Goal: Task Accomplishment & Management: Complete application form

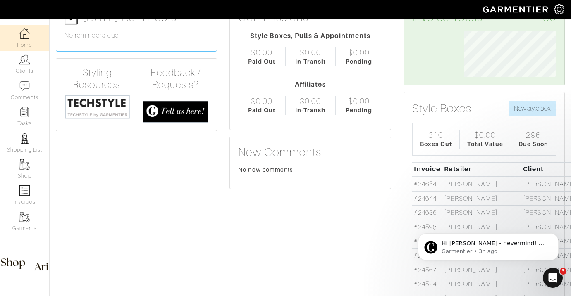
scroll to position [157, 0]
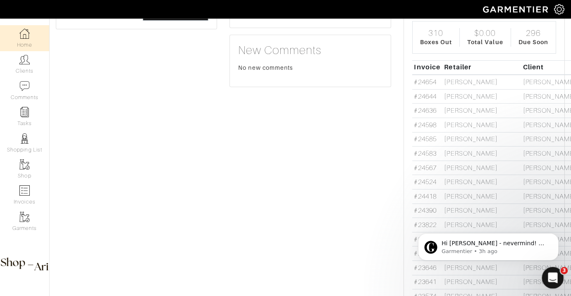
click at [554, 268] on div "Open Intercom Messenger" at bounding box center [550, 276] width 27 height 27
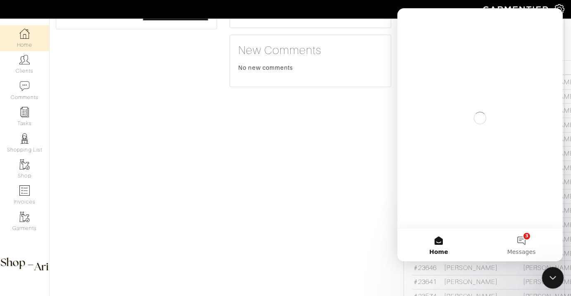
scroll to position [0, 0]
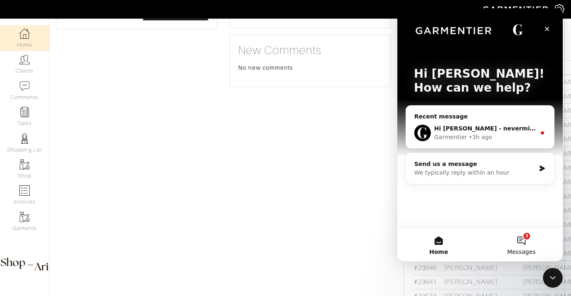
click at [529, 244] on button "3 Messages" at bounding box center [521, 244] width 83 height 33
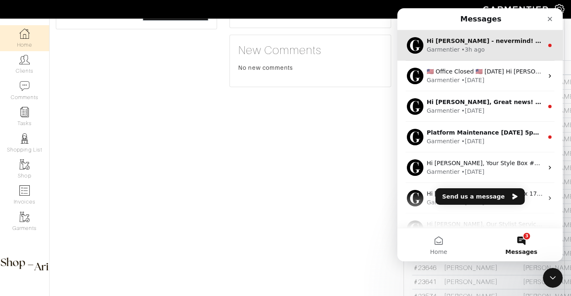
click at [461, 53] on div "• 3h ago" at bounding box center [473, 49] width 24 height 9
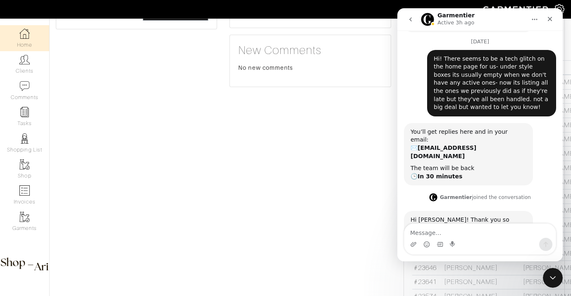
scroll to position [181, 0]
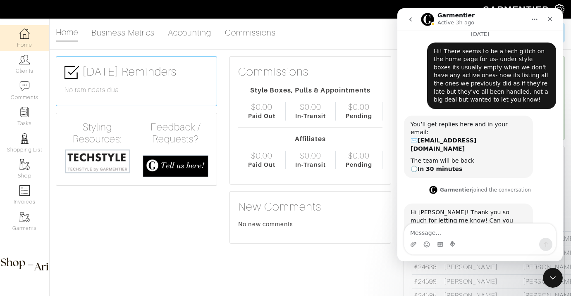
scroll to position [235, 0]
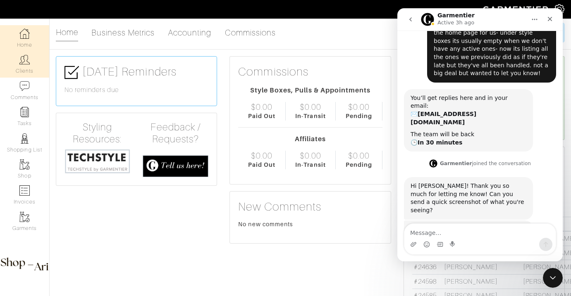
click at [32, 67] on link "Clients" at bounding box center [24, 64] width 49 height 26
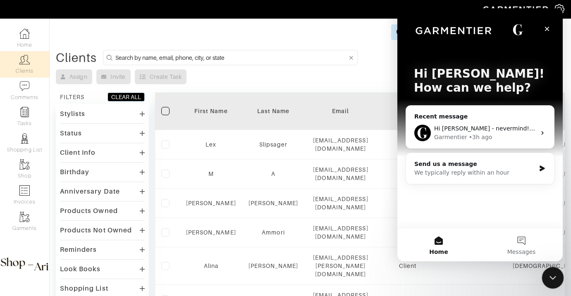
click at [553, 267] on html at bounding box center [551, 277] width 20 height 20
click at [259, 54] on input at bounding box center [231, 57] width 232 height 10
type input "tyler rhoten"
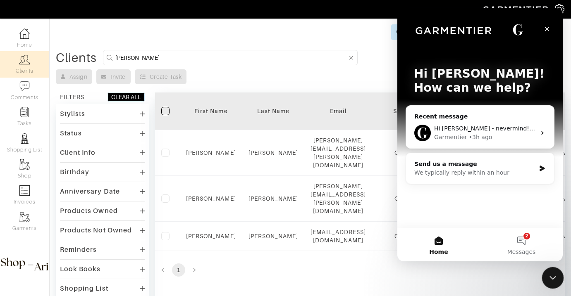
click at [556, 278] on div "Close Intercom Messenger" at bounding box center [551, 277] width 20 height 20
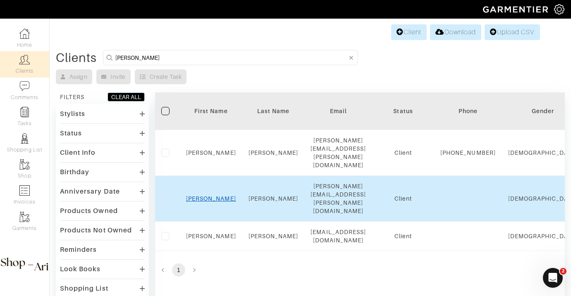
click at [211, 195] on link "Tyler" at bounding box center [211, 198] width 50 height 7
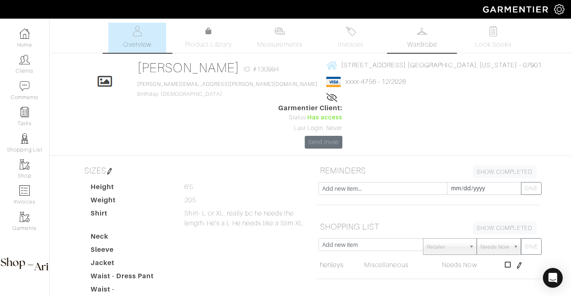
click at [416, 49] on span "Wardrobe" at bounding box center [422, 45] width 30 height 10
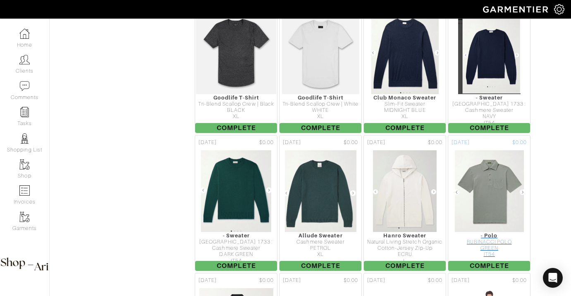
scroll to position [1301, 0]
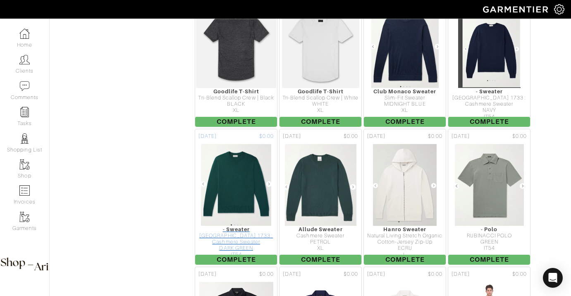
click at [217, 144] on img at bounding box center [235, 185] width 71 height 83
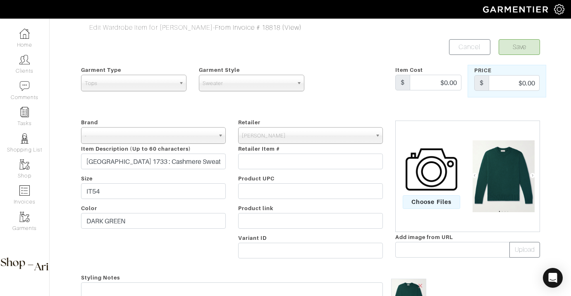
drag, startPoint x: 533, startPoint y: 164, endPoint x: 138, endPoint y: 15, distance: 421.8
click at [0, 0] on div "Company Settings Manage Subscription My Profile Stylists Sign Out Home Clients …" at bounding box center [285, 230] width 571 height 461
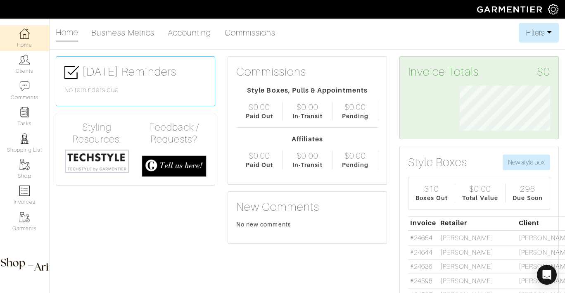
click at [119, 89] on h6 "No reminders due" at bounding box center [135, 90] width 142 height 8
click at [36, 68] on link "Clients" at bounding box center [24, 64] width 49 height 26
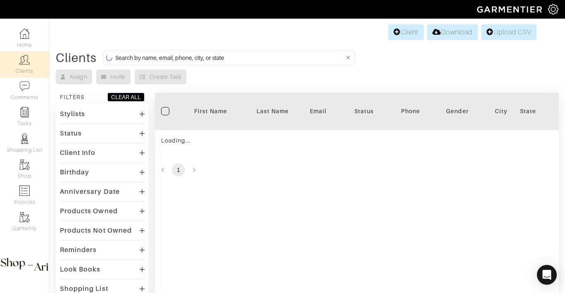
click at [168, 57] on input at bounding box center [229, 57] width 229 height 10
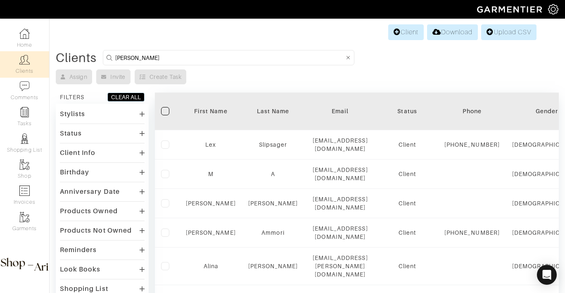
type input "nilam"
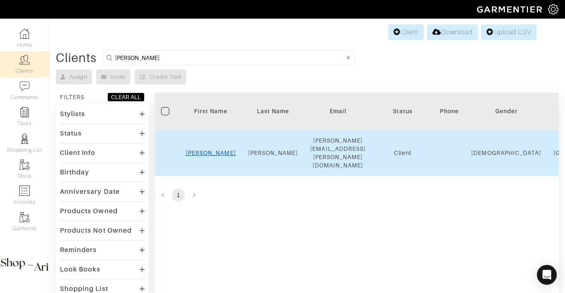
click at [208, 150] on link "Nilam" at bounding box center [211, 153] width 50 height 7
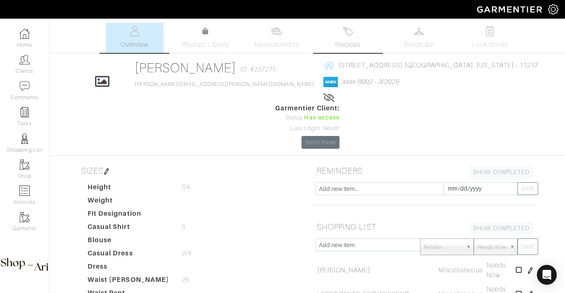
click at [352, 40] on span "Invoices" at bounding box center [347, 45] width 25 height 10
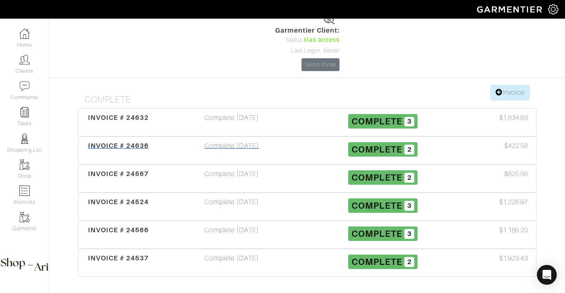
scroll to position [76, 0]
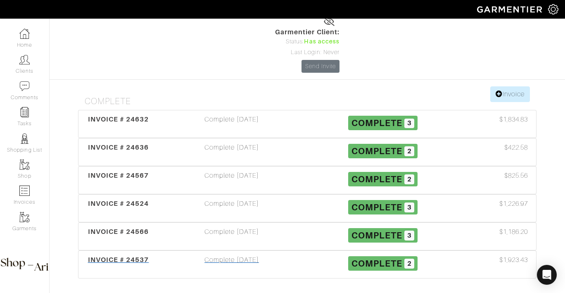
click at [264, 255] on div "Complete [DATE]" at bounding box center [231, 264] width 151 height 19
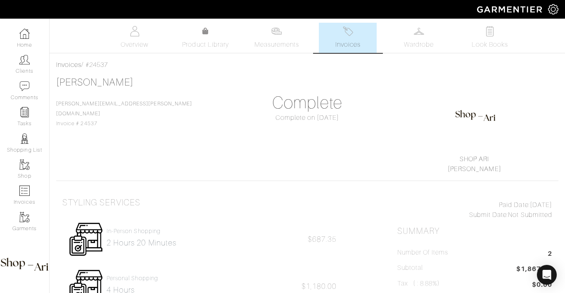
click at [348, 47] on span "Invoices" at bounding box center [347, 45] width 25 height 10
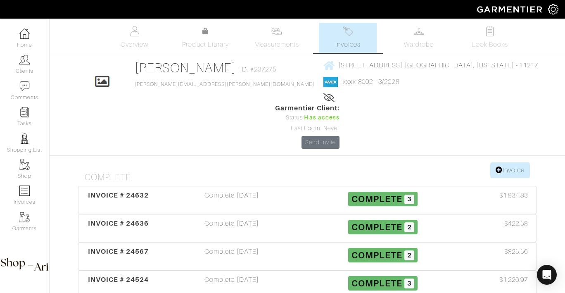
scroll to position [78, 0]
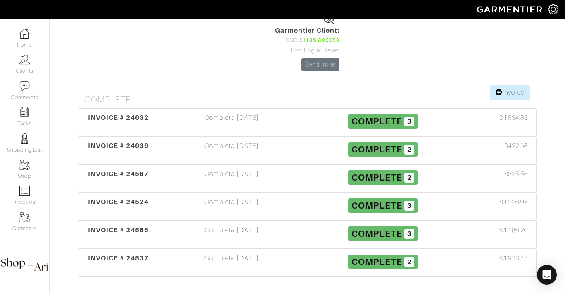
click at [254, 225] on div "Complete 09/25/25" at bounding box center [231, 234] width 151 height 19
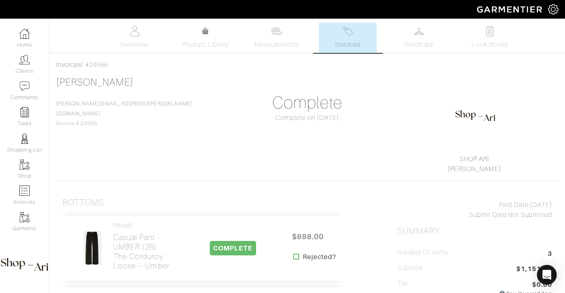
click at [342, 36] on link "Invoices" at bounding box center [348, 38] width 58 height 30
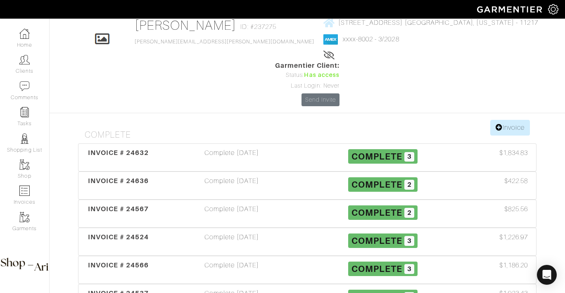
scroll to position [78, 0]
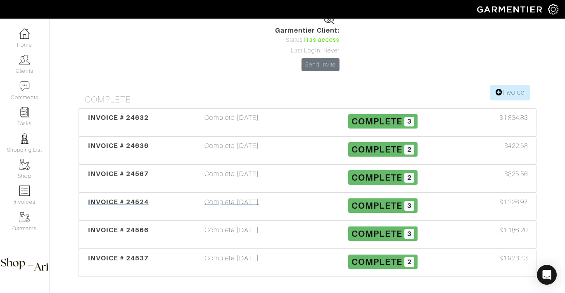
click at [253, 197] on div "Complete 09/29/25" at bounding box center [231, 206] width 151 height 19
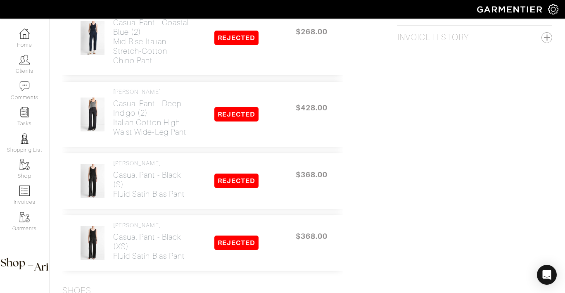
scroll to position [934, 0]
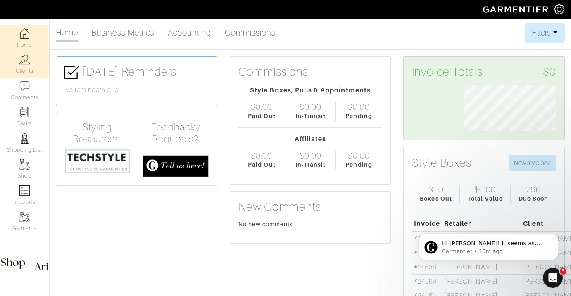
click at [16, 60] on link "Clients" at bounding box center [24, 64] width 49 height 26
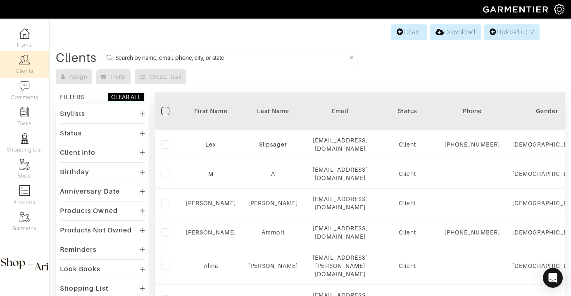
click at [162, 57] on input at bounding box center [231, 57] width 232 height 10
type input "neera"
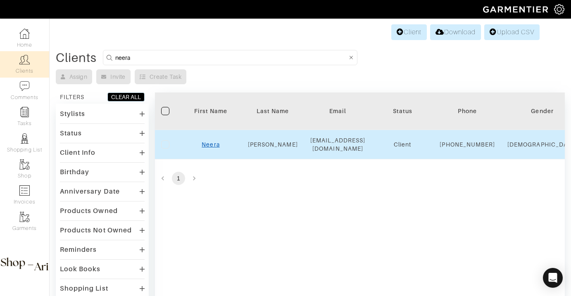
click at [211, 147] on link "Neera" at bounding box center [211, 144] width 18 height 7
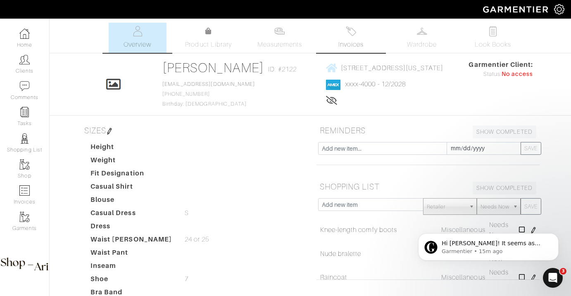
click at [363, 37] on link "Invoices" at bounding box center [351, 38] width 58 height 30
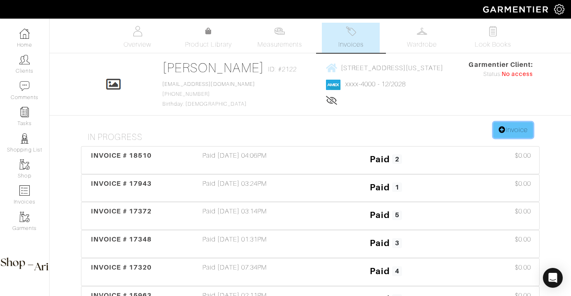
click at [517, 124] on link "Invoice" at bounding box center [513, 130] width 40 height 16
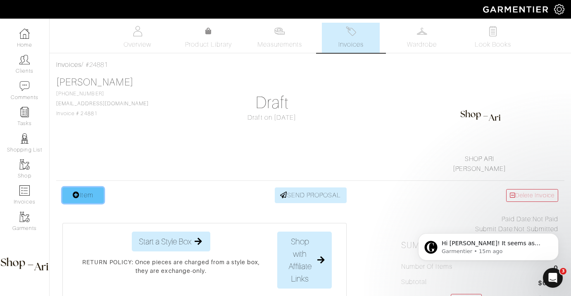
click at [95, 200] on link "Item" at bounding box center [82, 196] width 41 height 16
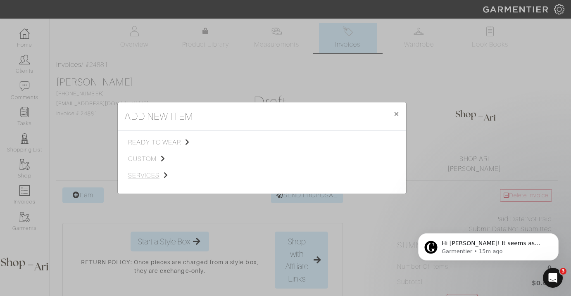
click at [159, 174] on span "services" at bounding box center [169, 176] width 83 height 10
click at [251, 143] on span "Styling Service" at bounding box center [244, 141] width 41 height 7
click at [324, 162] on link "Personal Shopping" at bounding box center [339, 163] width 53 height 7
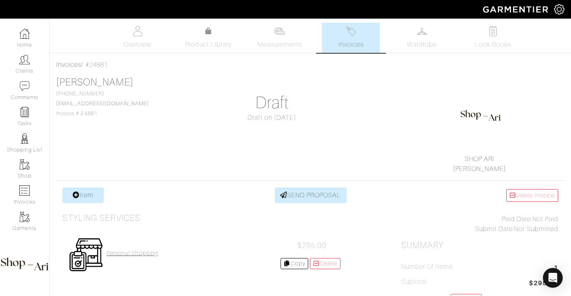
click at [134, 256] on h4 "Personal Shopping" at bounding box center [133, 253] width 52 height 7
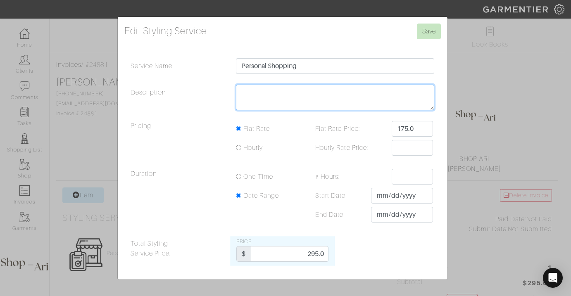
click at [281, 106] on textarea "Description" at bounding box center [335, 98] width 199 height 26
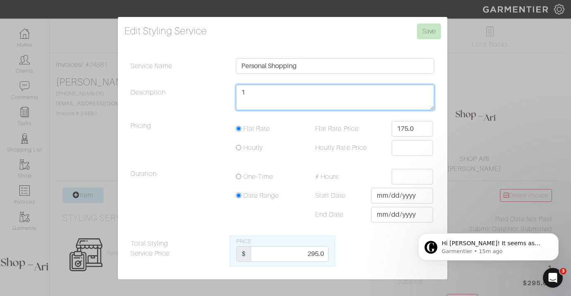
type textarea "12"
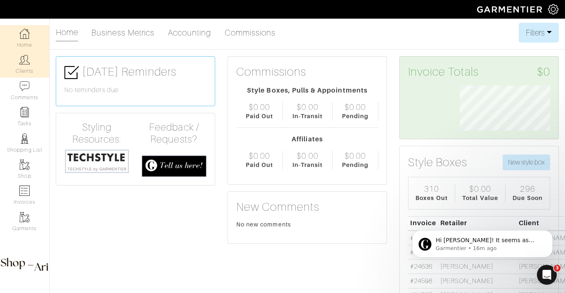
click at [21, 57] on img at bounding box center [24, 60] width 10 height 10
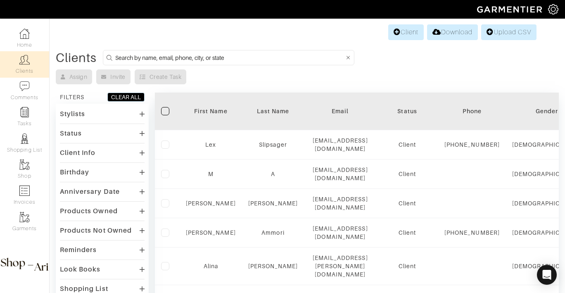
click at [258, 57] on input at bounding box center [229, 57] width 229 height 10
click at [256, 58] on input at bounding box center [229, 57] width 229 height 10
type input "tyler rhoten"
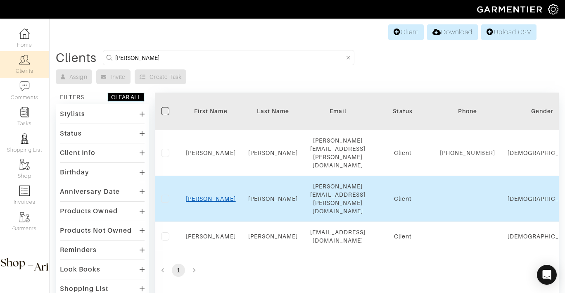
click at [207, 195] on link "Tyler" at bounding box center [211, 198] width 50 height 7
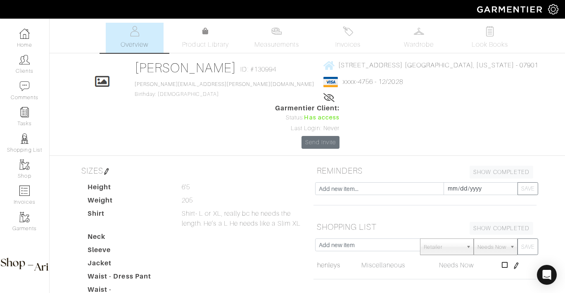
click at [426, 54] on div "Tyler Rhoten Overview Overview Measurements Product Library Invoices Wardrobe L…" at bounding box center [282, 259] width 565 height 472
click at [408, 42] on span "Wardrobe" at bounding box center [419, 45] width 30 height 10
click at [420, 45] on span "Wardrobe" at bounding box center [419, 45] width 30 height 10
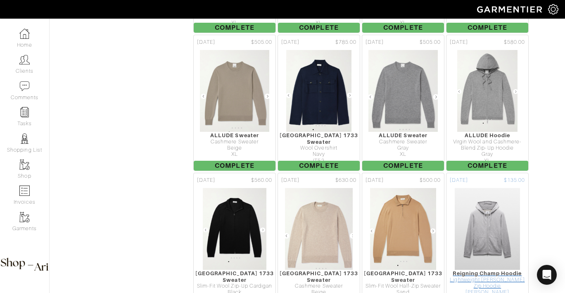
scroll to position [2219, 0]
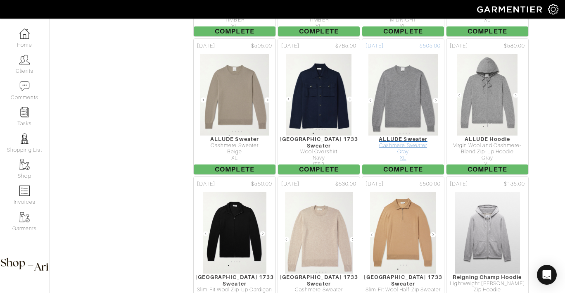
click at [402, 155] on div "XL" at bounding box center [403, 158] width 82 height 6
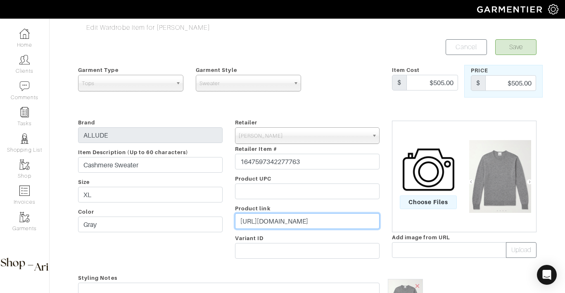
click at [289, 223] on input "https://www.mrporter.com/en-us/mens/product/allude/clothing/crew-necks/cashmere…" at bounding box center [307, 221] width 145 height 16
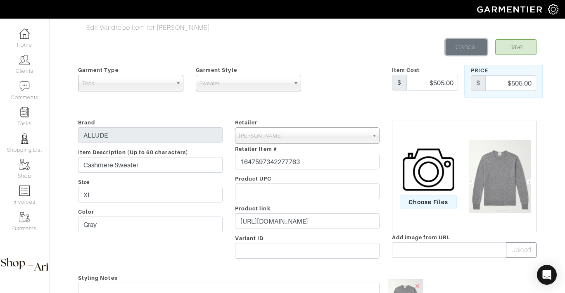
click at [464, 44] on link "Cancel" at bounding box center [466, 47] width 41 height 16
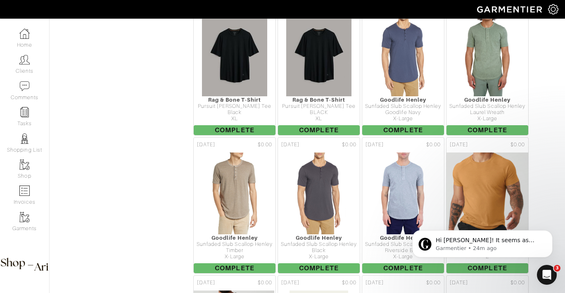
scroll to position [1209, 0]
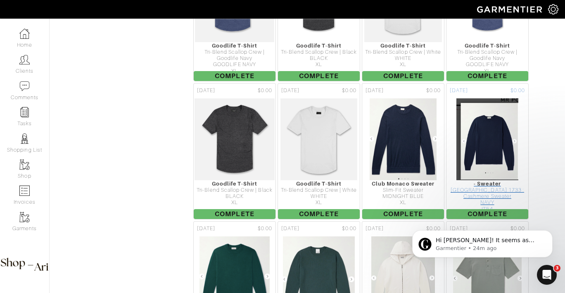
click at [489, 181] on div "- Sweater" at bounding box center [488, 184] width 82 height 6
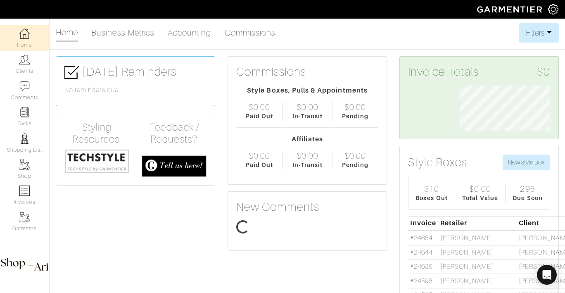
scroll to position [45, 103]
click at [28, 61] on link "Clients" at bounding box center [24, 64] width 49 height 26
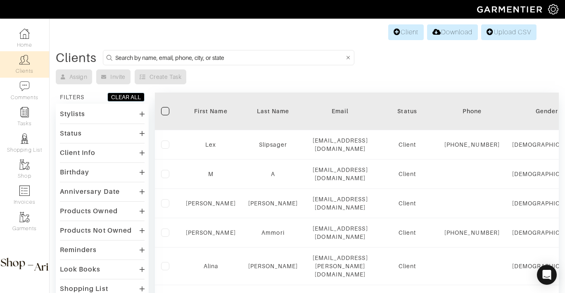
click at [179, 64] on form at bounding box center [229, 57] width 252 height 15
click at [180, 59] on input at bounding box center [229, 57] width 229 height 10
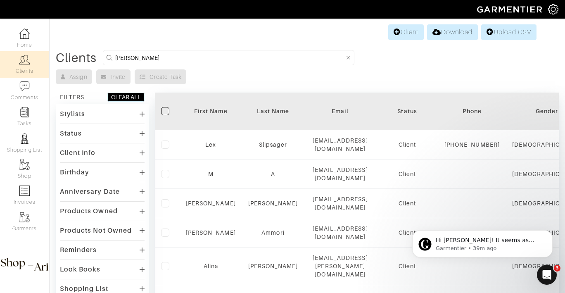
type input "[PERSON_NAME]"
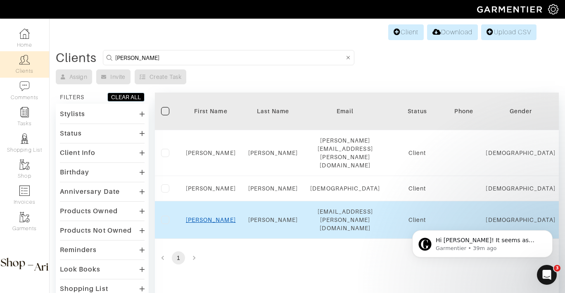
click at [205, 216] on link "[PERSON_NAME]" at bounding box center [211, 219] width 50 height 7
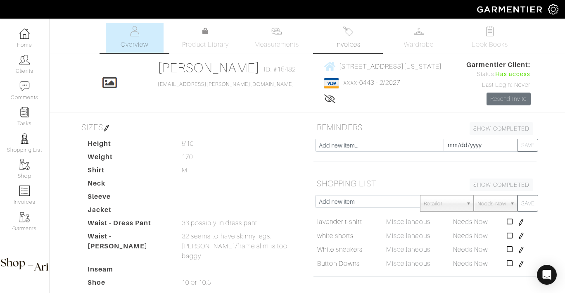
click at [337, 37] on link "Invoices" at bounding box center [348, 38] width 58 height 30
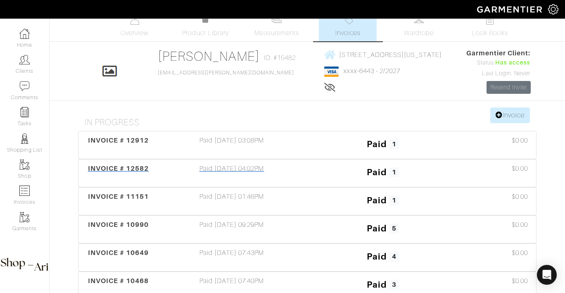
scroll to position [12, 0]
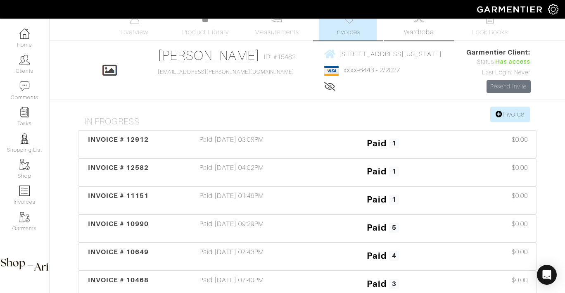
click at [414, 25] on link "Wardrobe" at bounding box center [419, 25] width 58 height 30
click at [352, 29] on span "Invoices" at bounding box center [347, 32] width 25 height 10
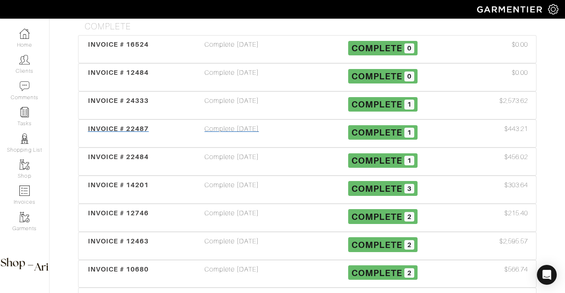
scroll to position [392, 0]
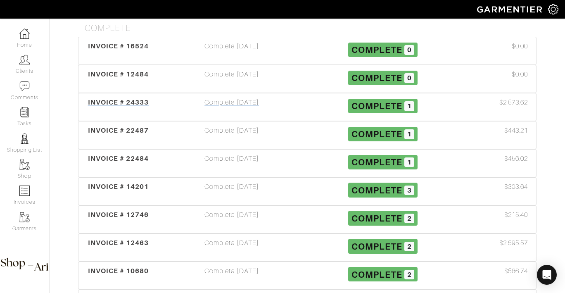
click at [242, 107] on div "Complete [DATE]" at bounding box center [231, 106] width 151 height 19
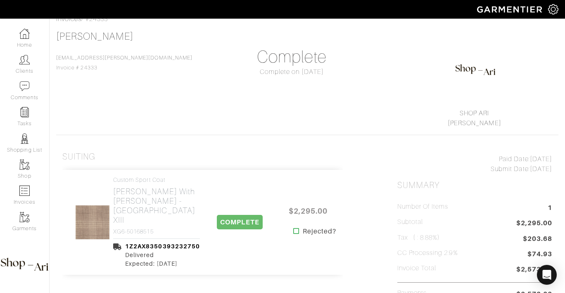
scroll to position [120, 0]
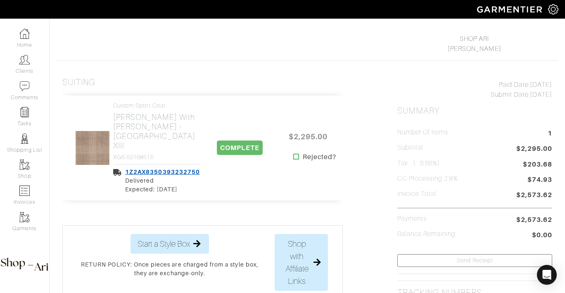
click at [190, 169] on link "1Z2AX8350393232750" at bounding box center [162, 172] width 75 height 7
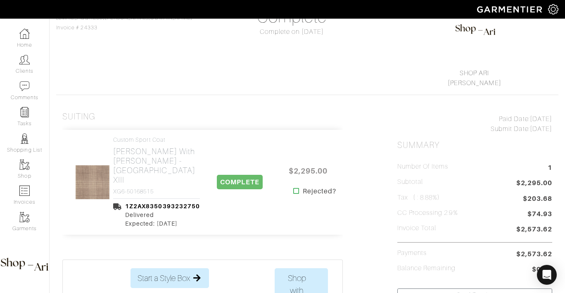
scroll to position [175, 0]
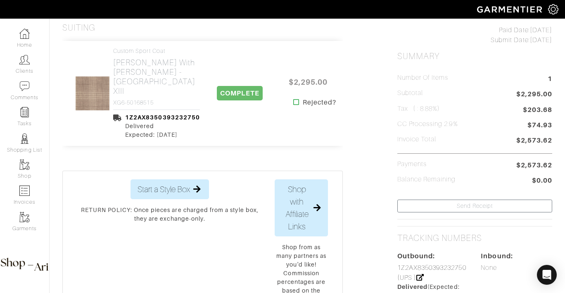
click at [100, 93] on img at bounding box center [92, 93] width 35 height 35
click at [164, 70] on h2 "Gladson - Tan Plaid with Brown W.P. - Portofino XIII" at bounding box center [156, 77] width 87 height 38
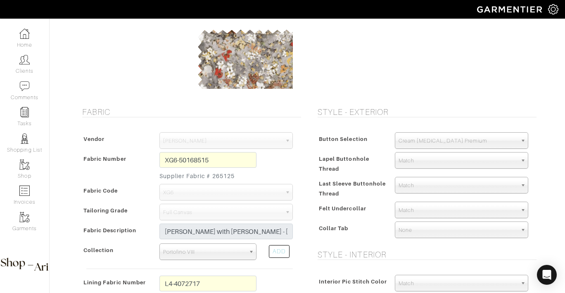
scroll to position [50, 0]
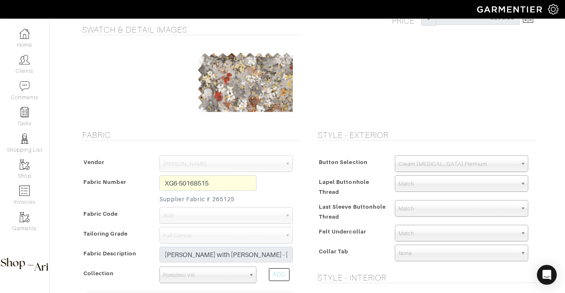
click at [233, 197] on small "Supplier Fabric # 265125" at bounding box center [207, 199] width 97 height 9
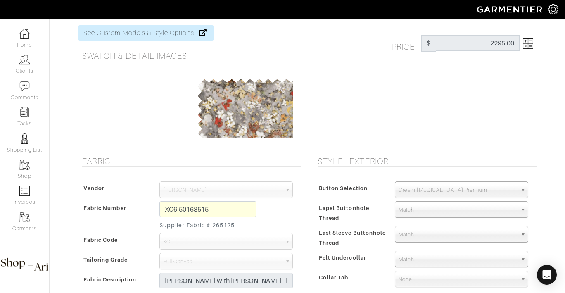
scroll to position [0, 0]
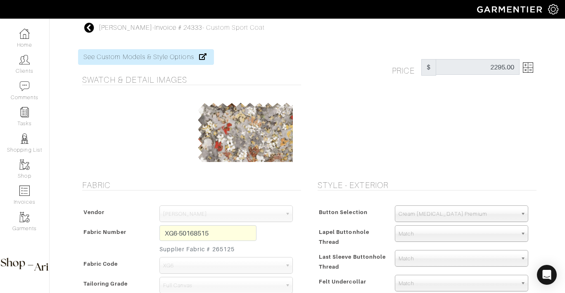
click at [92, 30] on icon at bounding box center [89, 28] width 10 height 10
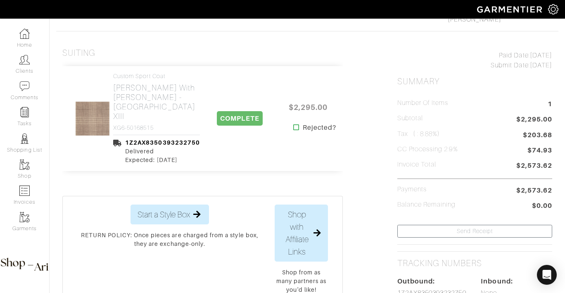
scroll to position [181, 0]
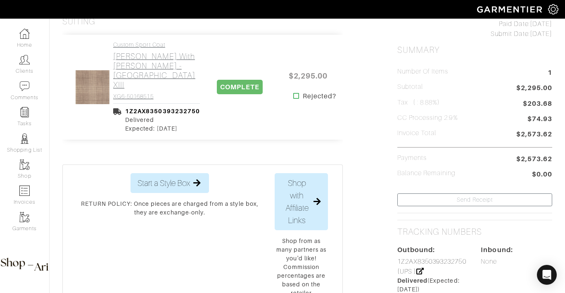
click at [138, 76] on h2 "Gladson - Tan Plaid with Brown W.P. - Portofino XIII" at bounding box center [156, 71] width 87 height 38
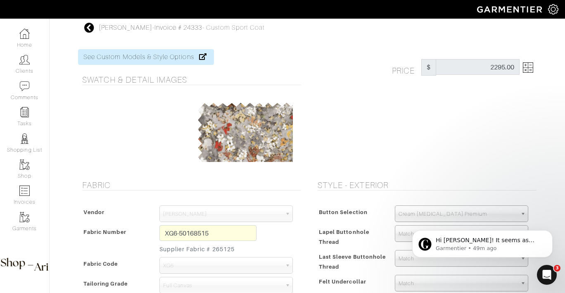
click at [157, 234] on div "XG6-50168515 Supplier Fabric # 265125" at bounding box center [207, 241] width 109 height 32
click at [433, 139] on div "Price $ 2295.00" at bounding box center [424, 109] width 235 height 121
click at [87, 32] on icon at bounding box center [89, 28] width 10 height 10
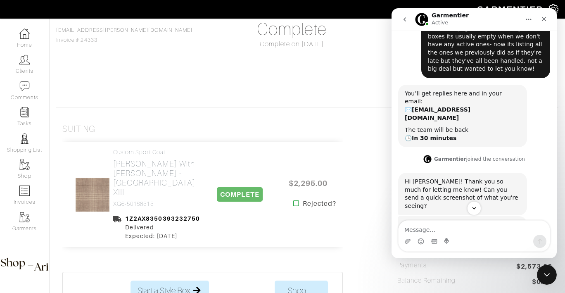
scroll to position [354, 0]
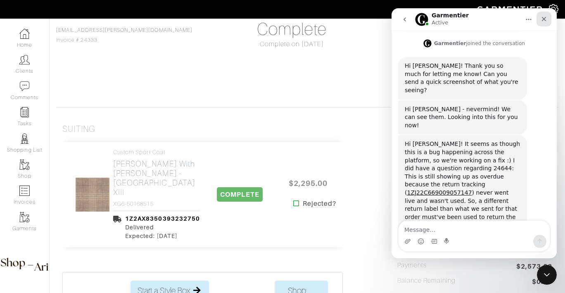
click at [545, 21] on icon "Close" at bounding box center [544, 19] width 7 height 7
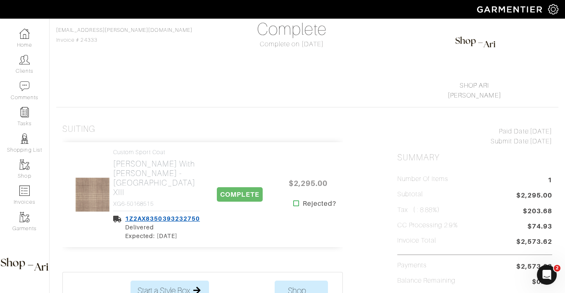
click at [176, 215] on link "1Z2AX8350393232750" at bounding box center [162, 218] width 75 height 7
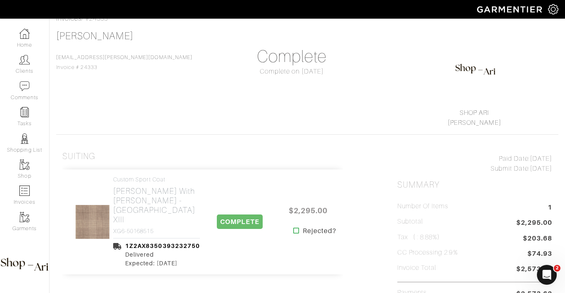
scroll to position [109, 0]
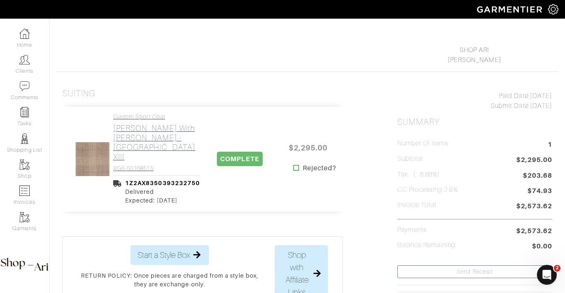
click at [170, 165] on h4 "XG6-50168515" at bounding box center [156, 168] width 87 height 7
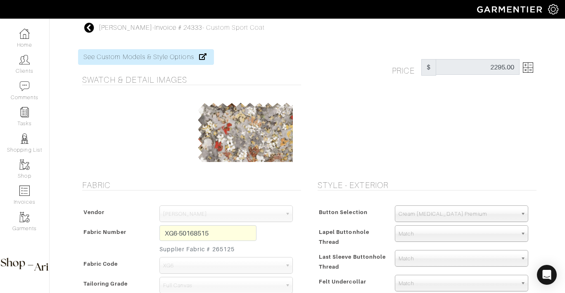
click at [227, 247] on small "Supplier Fabric # 265125" at bounding box center [207, 249] width 97 height 9
copy small "265125"
click at [533, 69] on div "Price $ 2295.00" at bounding box center [464, 67] width 157 height 17
click at [530, 69] on img at bounding box center [528, 67] width 10 height 10
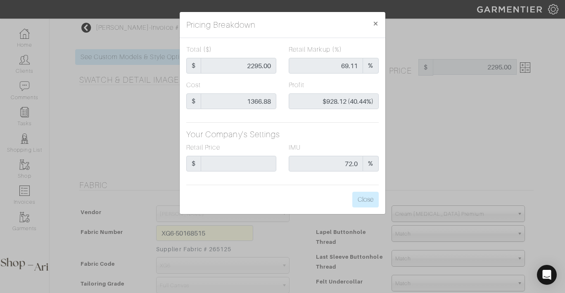
click at [501, 107] on div "Pricing Breakdown × Total ($) $ 2295.00 Retail Markup (%) 69.11 % Cost $ 1366.8…" at bounding box center [282, 146] width 565 height 293
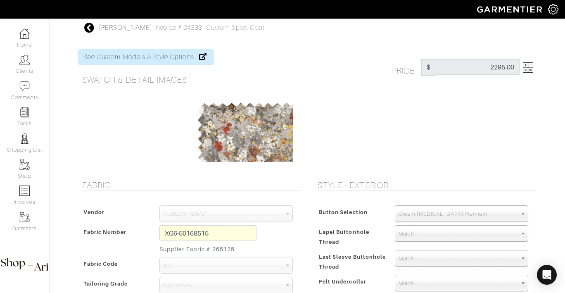
click at [224, 249] on small "Supplier Fabric # 265125" at bounding box center [207, 249] width 97 height 9
copy small "265125"
click at [214, 247] on small "Supplier Fabric # 265125" at bounding box center [207, 249] width 97 height 9
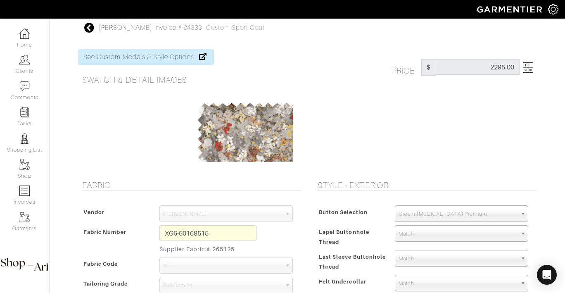
copy small "265125"
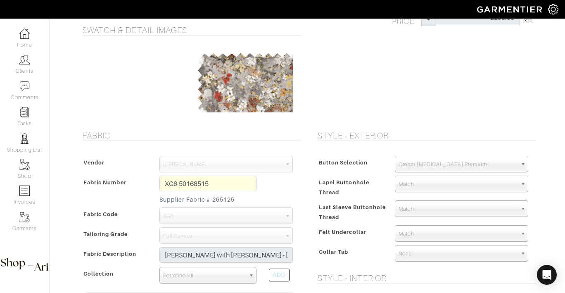
scroll to position [178, 0]
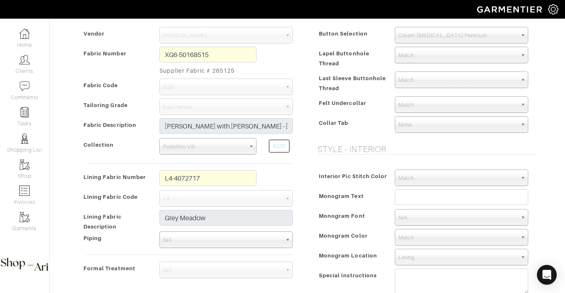
click at [221, 69] on small "Supplier Fabric # 265125" at bounding box center [207, 71] width 97 height 9
copy small "265125"
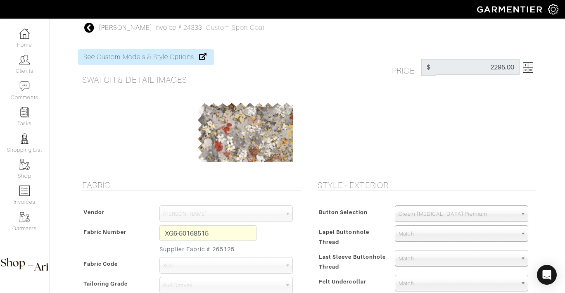
click at [91, 31] on icon at bounding box center [89, 28] width 10 height 10
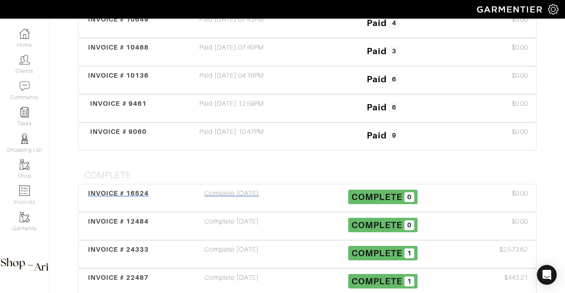
scroll to position [335, 0]
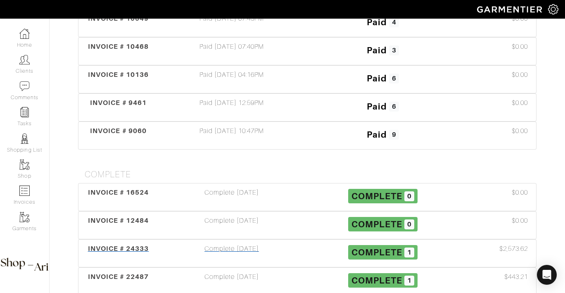
click at [258, 244] on div "Complete 09/12/25" at bounding box center [231, 253] width 151 height 19
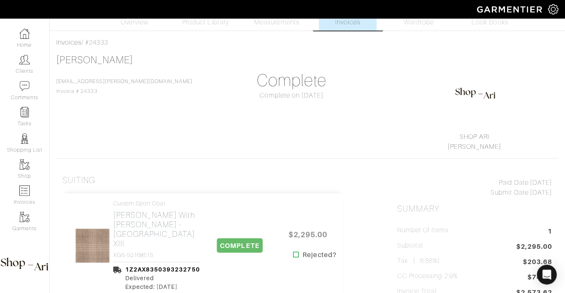
scroll to position [76, 0]
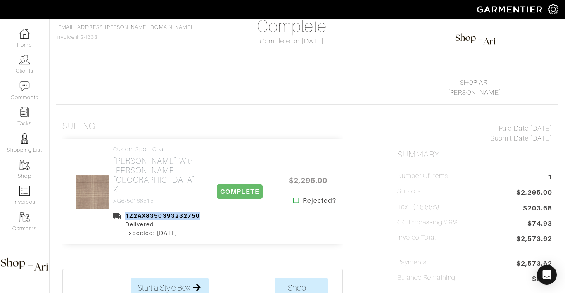
copy div "1Z2AX8350393232750"
drag, startPoint x: 207, startPoint y: 207, endPoint x: 120, endPoint y: 209, distance: 87.2
click at [120, 209] on div "Custom Sport Coat Gladson - Tan Plaid with Brown W.P. - Portofino XIII XG6-5016…" at bounding box center [202, 191] width 281 height 105
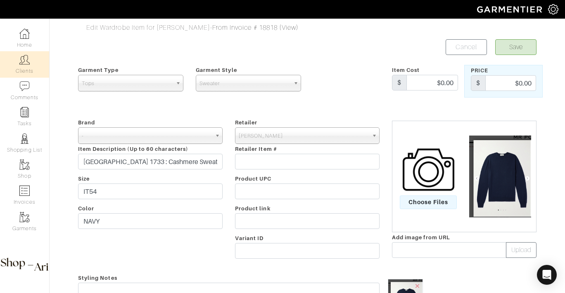
click at [32, 61] on link "Clients" at bounding box center [24, 64] width 49 height 26
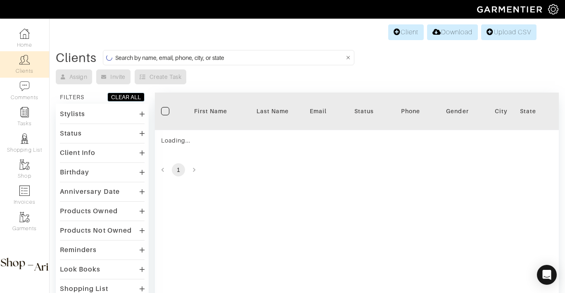
click at [231, 57] on input at bounding box center [229, 57] width 229 height 10
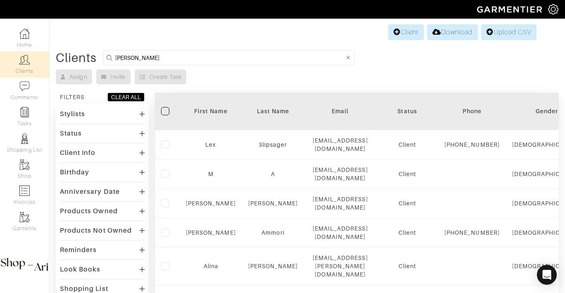
type input "nilam"
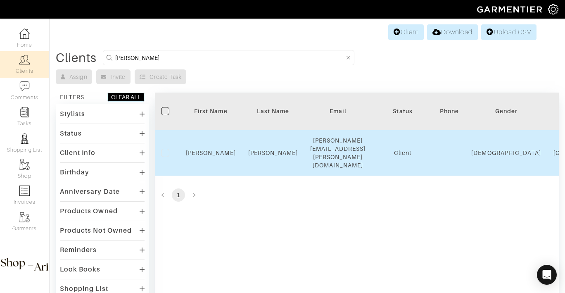
click at [206, 138] on td "Nilam" at bounding box center [211, 153] width 62 height 46
click at [208, 150] on link "Nilam" at bounding box center [211, 153] width 50 height 7
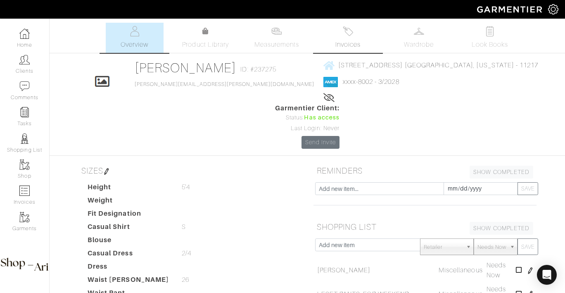
click at [351, 41] on span "Invoices" at bounding box center [347, 45] width 25 height 10
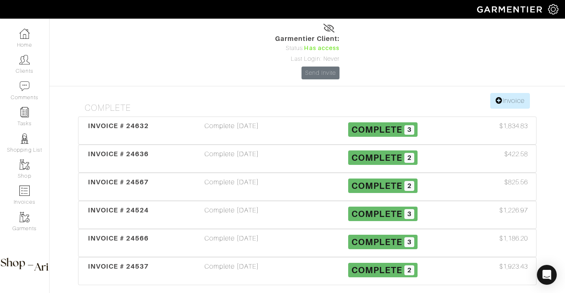
scroll to position [71, 0]
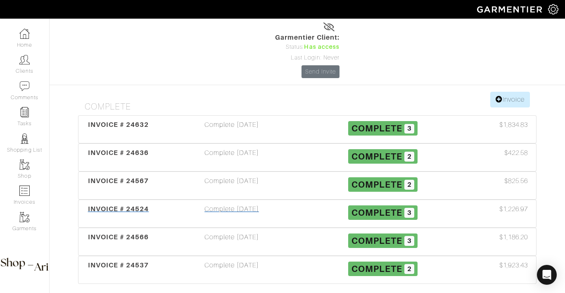
click at [145, 204] on div "INVOICE # 24524" at bounding box center [119, 213] width 76 height 19
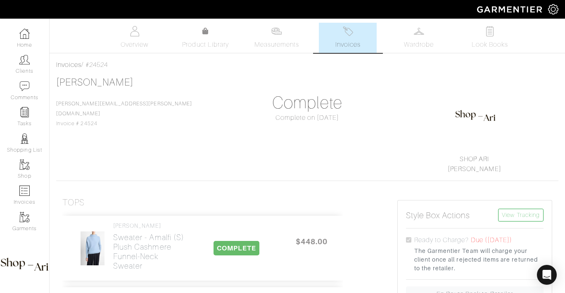
drag, startPoint x: 120, startPoint y: 63, endPoint x: 89, endPoint y: 67, distance: 30.8
click at [89, 67] on div "Invoices / #24524" at bounding box center [307, 65] width 502 height 10
copy div "#24524"
drag, startPoint x: 245, startPoint y: 126, endPoint x: 334, endPoint y: 135, distance: 89.2
click at [334, 135] on div "Nilam Perpich Nilam.perpich@bms.com Invoice # 24524 Complete Complete on 09/29/…" at bounding box center [307, 124] width 502 height 97
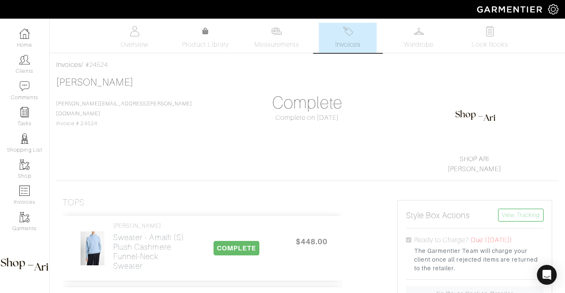
click at [359, 32] on link "Invoices" at bounding box center [348, 38] width 58 height 30
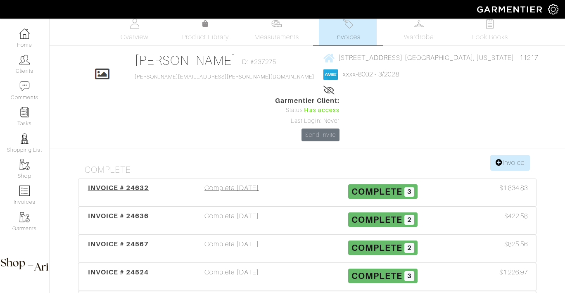
scroll to position [78, 0]
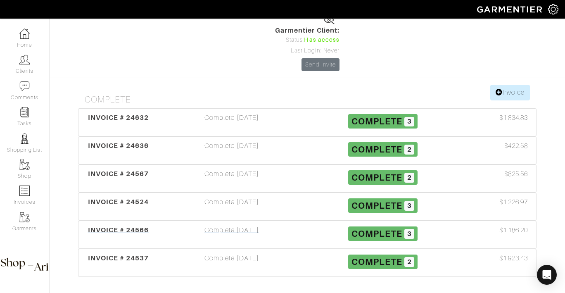
click at [247, 225] on div "Complete 09/25/25" at bounding box center [231, 234] width 151 height 19
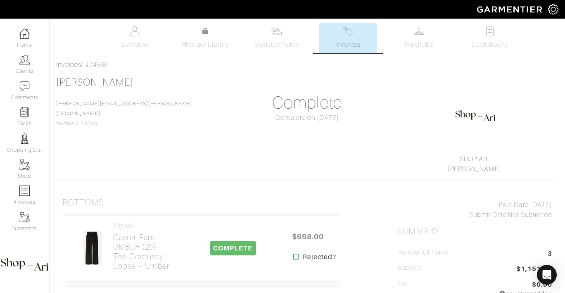
click at [361, 30] on link "Invoices" at bounding box center [348, 38] width 58 height 30
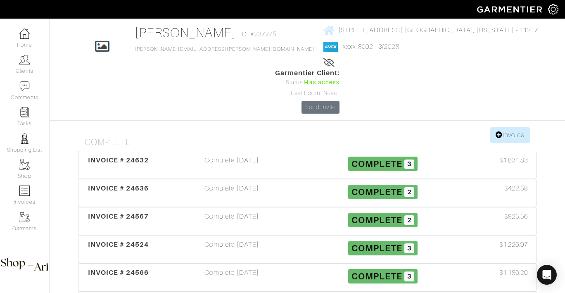
scroll to position [37, 0]
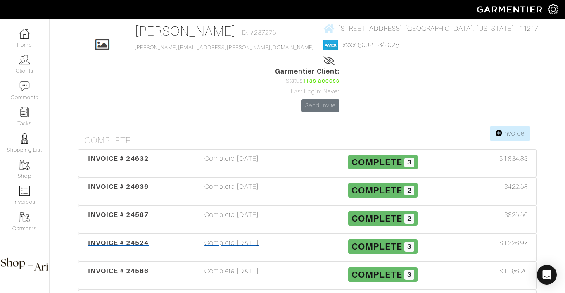
click at [244, 238] on div "Complete 09/29/25" at bounding box center [231, 247] width 151 height 19
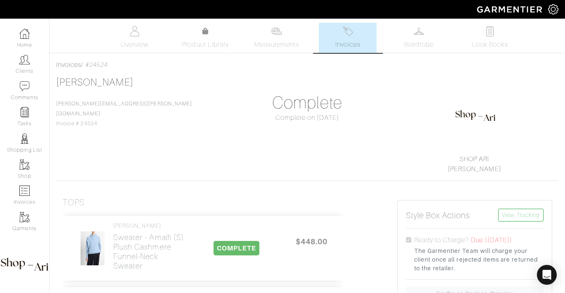
click at [107, 65] on div "Invoices / #24524" at bounding box center [307, 65] width 502 height 10
copy div "24524"
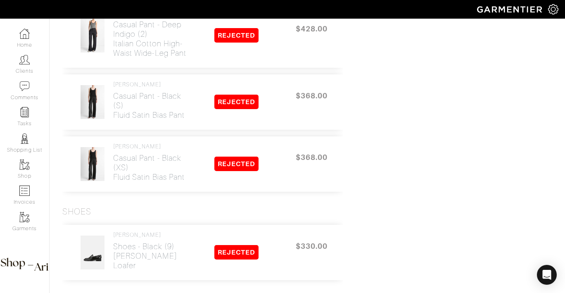
scroll to position [1105, 0]
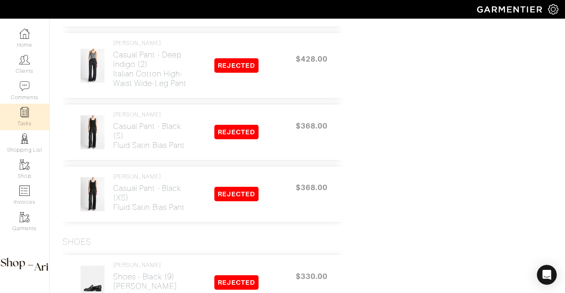
scroll to position [978, 0]
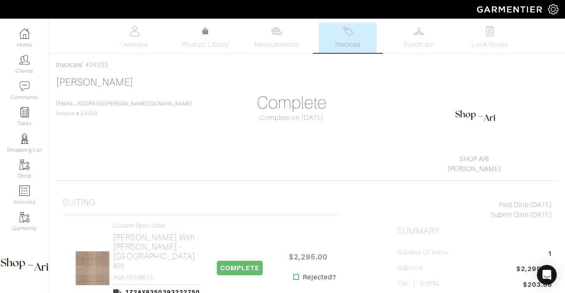
click at [361, 33] on link "Invoices" at bounding box center [348, 38] width 58 height 30
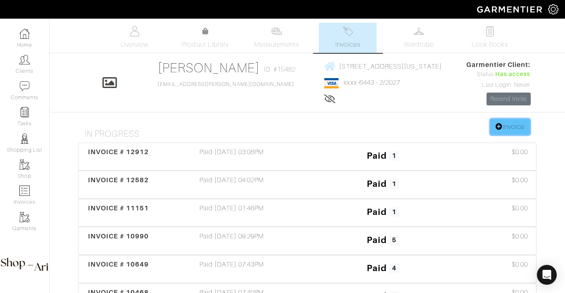
click at [514, 129] on link "Invoice" at bounding box center [510, 127] width 40 height 16
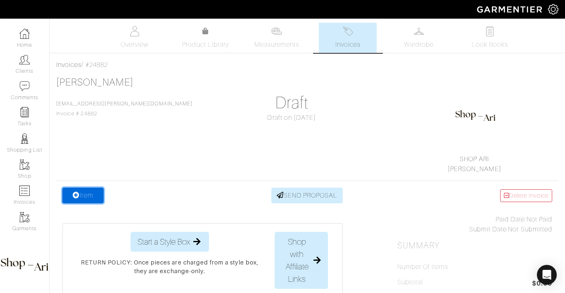
drag, startPoint x: 72, startPoint y: 191, endPoint x: 71, endPoint y: 186, distance: 5.1
click at [72, 191] on link "Item" at bounding box center [82, 196] width 41 height 16
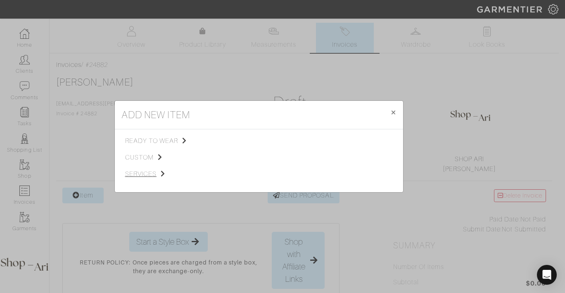
click at [128, 172] on span "services" at bounding box center [166, 174] width 83 height 10
click at [230, 138] on span "Styling Service" at bounding box center [241, 140] width 41 height 7
click at [157, 158] on span "custom" at bounding box center [166, 157] width 83 height 10
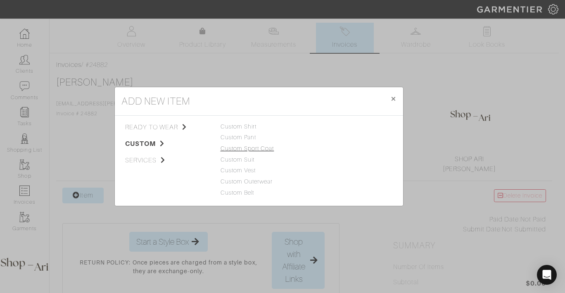
click at [250, 145] on link "Custom Sport Coat" at bounding box center [248, 148] width 54 height 7
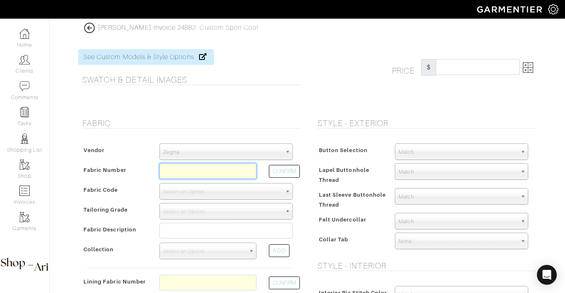
click at [202, 169] on input "text" at bounding box center [207, 171] width 97 height 16
paste input "265125"
type input "265125"
click at [207, 149] on span "Zegna" at bounding box center [222, 152] width 119 height 17
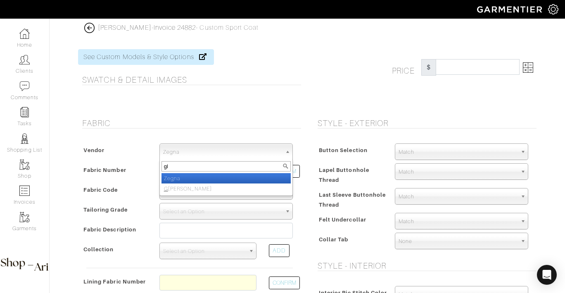
type input "gla"
select select "74"
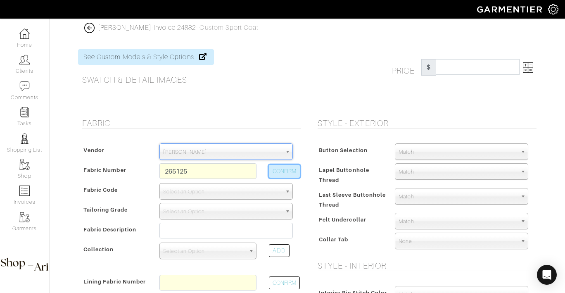
click at [284, 169] on button "CONFIRM" at bounding box center [284, 171] width 31 height 13
type input "XG6-50168515"
select select "1418"
type input "[PERSON_NAME] with [PERSON_NAME] - [GEOGRAPHIC_DATA] XIII"
select select
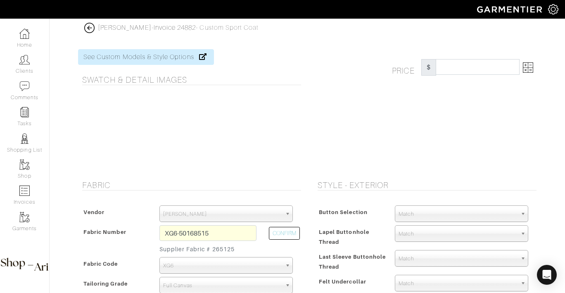
type input "2532.14"
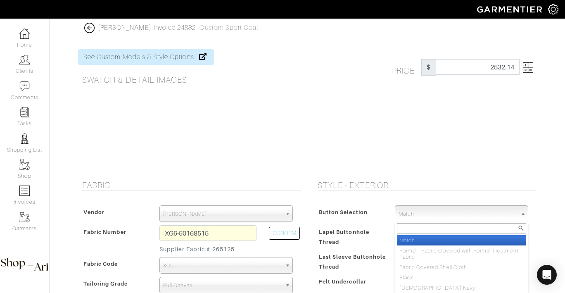
click at [419, 207] on span "Match" at bounding box center [458, 214] width 119 height 17
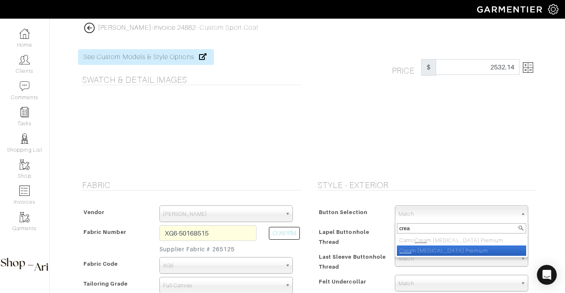
type input "crea"
click at [461, 250] on li "Crea m Urea Premium" at bounding box center [461, 250] width 129 height 10
select select "144"
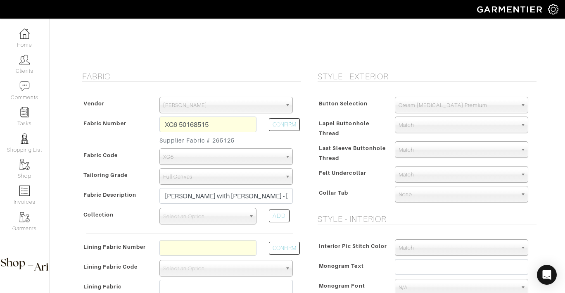
scroll to position [128, 0]
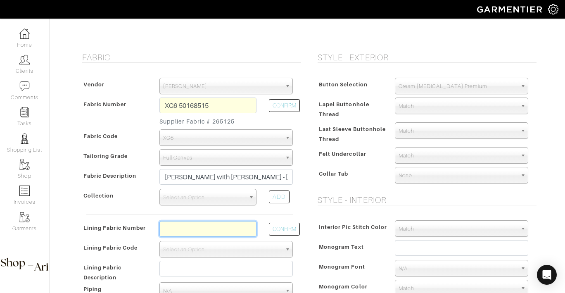
click at [205, 231] on input "text" at bounding box center [207, 229] width 97 height 16
paste input "L4-4072717"
type input "L4-4072717"
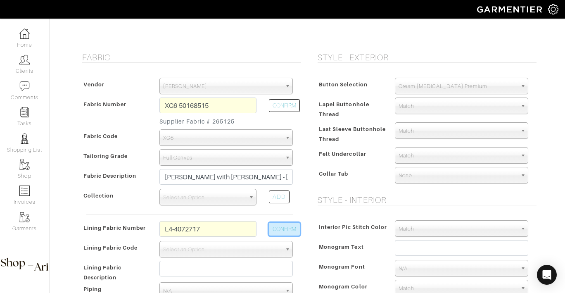
click at [284, 231] on button "CONFIRM" at bounding box center [284, 229] width 31 height 13
select select "6295"
type input "Grey Meadow"
type input "2582.14"
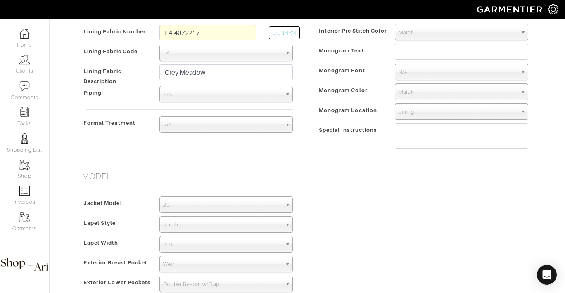
scroll to position [326, 0]
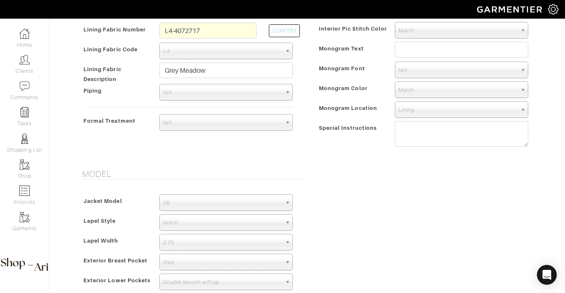
click at [202, 243] on span "2.75" at bounding box center [222, 242] width 119 height 17
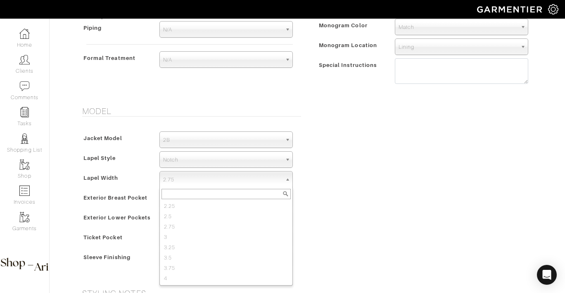
scroll to position [392, 0]
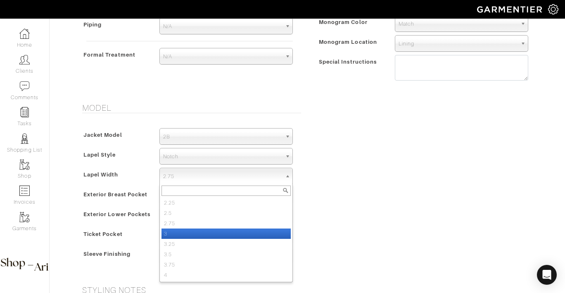
click at [231, 230] on li "3" at bounding box center [226, 233] width 129 height 10
select select "3"
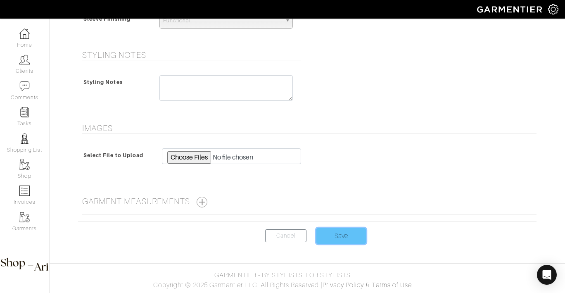
click at [340, 238] on input "Save" at bounding box center [341, 236] width 50 height 16
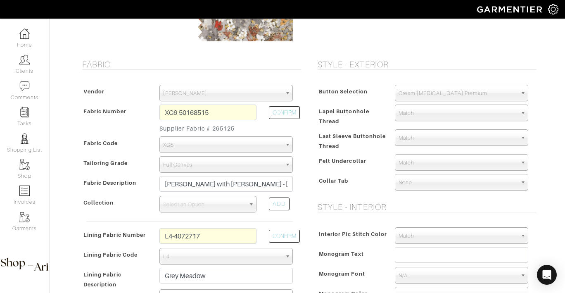
scroll to position [90, 0]
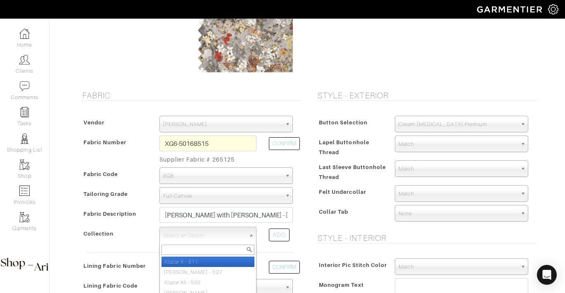
click at [206, 240] on span "Select an Option" at bounding box center [204, 235] width 82 height 17
type input "port"
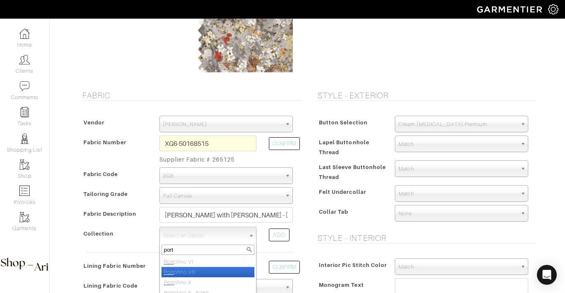
click at [190, 271] on li "Port ofino VIII" at bounding box center [208, 272] width 93 height 10
select select "461"
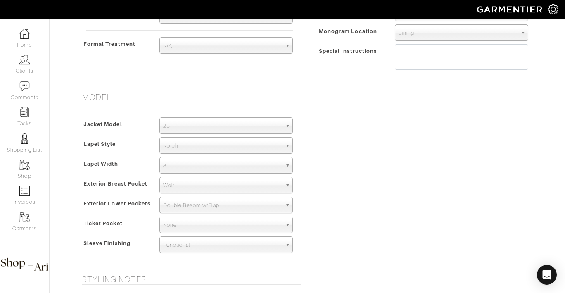
scroll to position [627, 0]
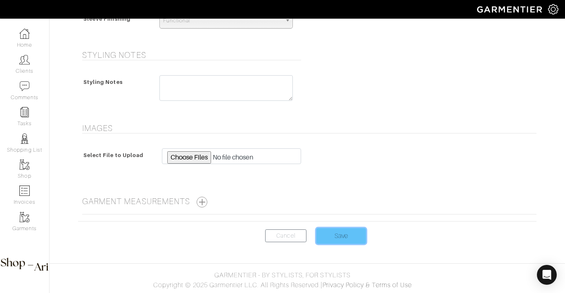
click at [348, 233] on input "Save" at bounding box center [341, 236] width 50 height 16
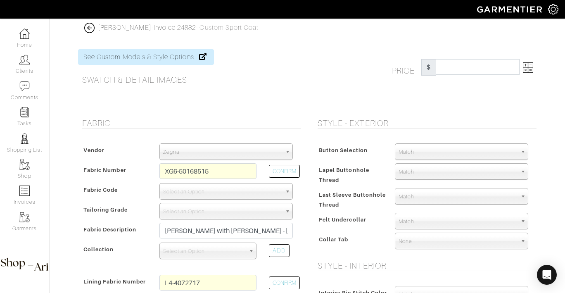
select select "74"
select select "1418"
select select "6295"
select select "144"
select select "3"
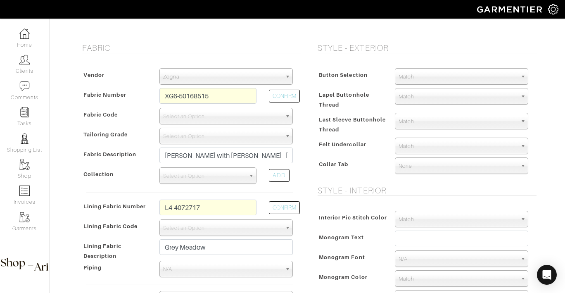
scroll to position [69, 0]
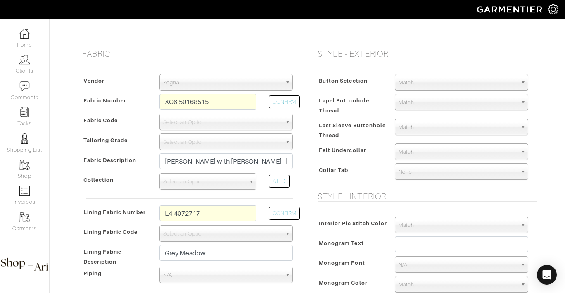
click at [210, 194] on div "Vendor Zegna Scabal [PERSON_NAME] [PERSON_NAME] Dormeuil House Collection [GEOG…" at bounding box center [189, 195] width 223 height 259
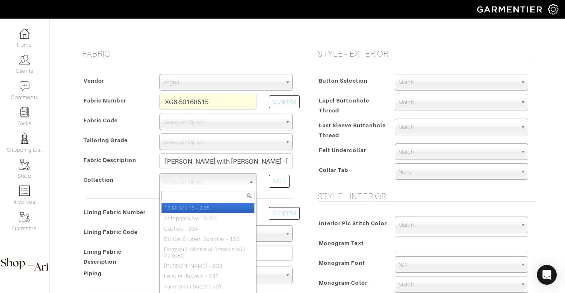
click at [212, 185] on span "Select an Option" at bounding box center [204, 182] width 82 height 17
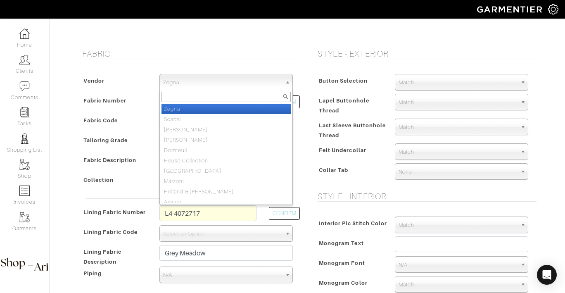
click at [204, 82] on span "Zegna" at bounding box center [222, 82] width 119 height 17
type input "gla"
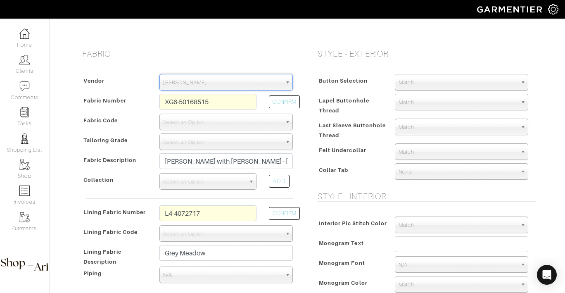
click at [204, 179] on span "Select an Option" at bounding box center [204, 182] width 82 height 17
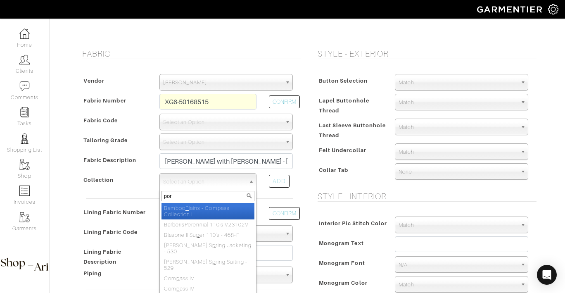
type input "port"
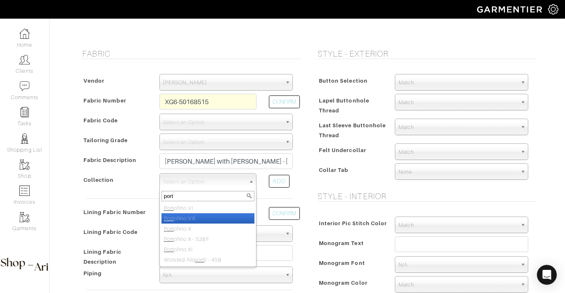
select select "461"
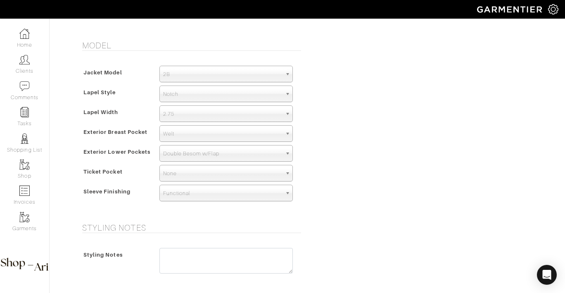
scroll to position [382, 0]
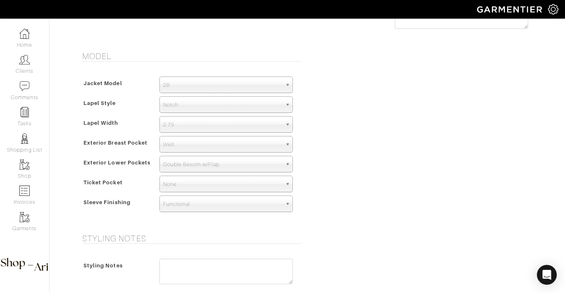
click at [218, 124] on span "2.75" at bounding box center [222, 125] width 119 height 17
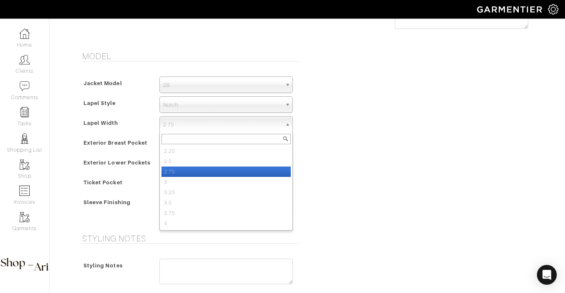
click at [192, 176] on li "2.75" at bounding box center [226, 171] width 129 height 10
click at [207, 125] on span "2.75" at bounding box center [222, 125] width 119 height 17
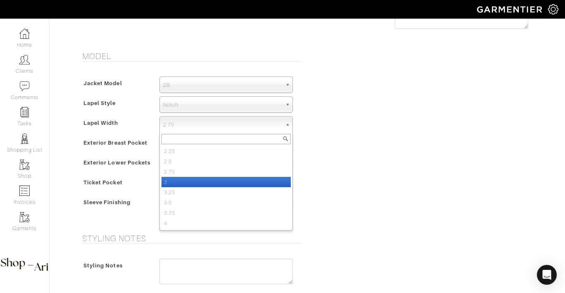
click at [199, 178] on li "3" at bounding box center [226, 182] width 129 height 10
select select "3"
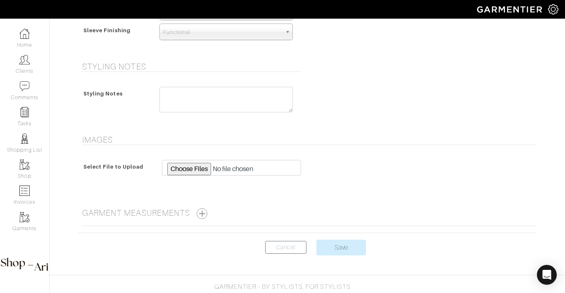
click at [344, 256] on center "Cancel Save" at bounding box center [307, 253] width 459 height 26
click at [344, 249] on input "Save" at bounding box center [341, 248] width 50 height 16
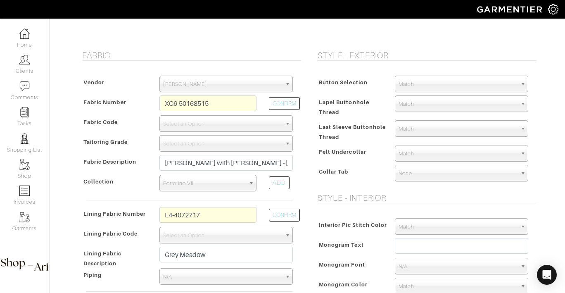
scroll to position [67, 0]
click at [223, 145] on span "Select an Option" at bounding box center [222, 144] width 119 height 17
click at [283, 148] on link "Select an Option" at bounding box center [225, 144] width 133 height 17
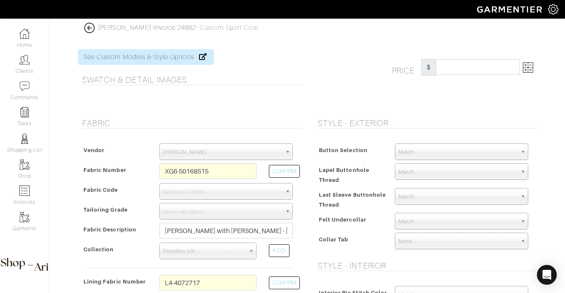
click at [91, 31] on img at bounding box center [89, 28] width 10 height 10
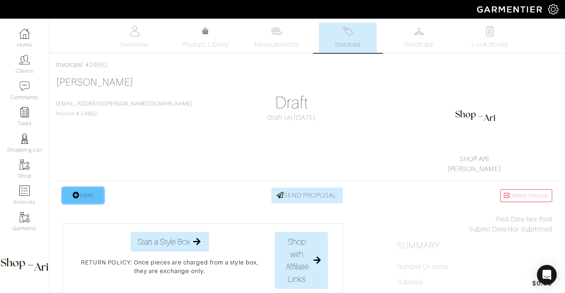
click at [70, 196] on link "Item" at bounding box center [82, 196] width 41 height 16
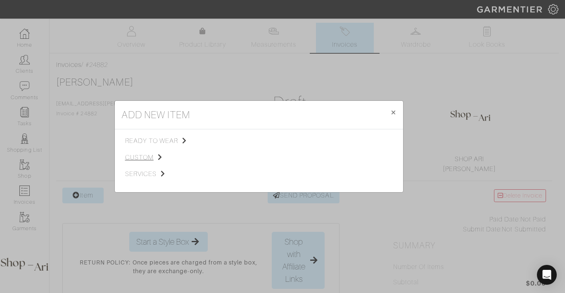
click at [146, 158] on span "custom" at bounding box center [166, 157] width 83 height 10
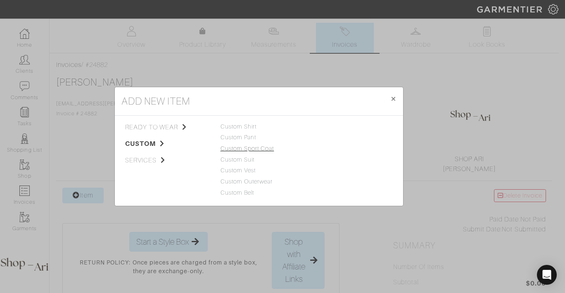
click at [240, 150] on link "Custom Sport Coat" at bounding box center [248, 148] width 54 height 7
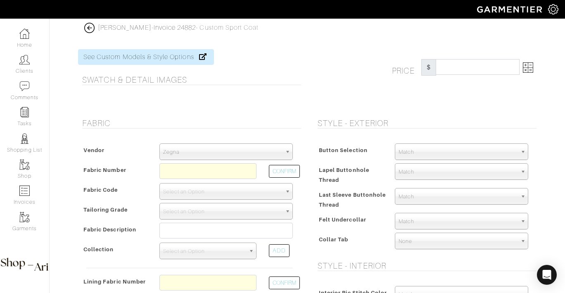
click at [206, 147] on span "Zegna" at bounding box center [222, 152] width 119 height 17
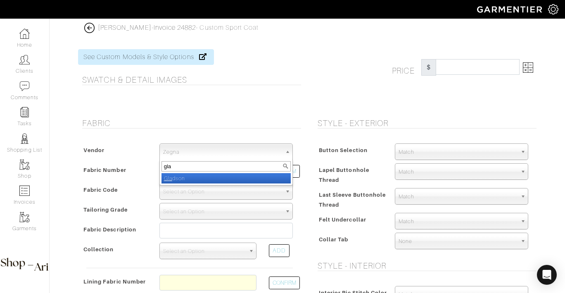
type input "glad"
select select "74"
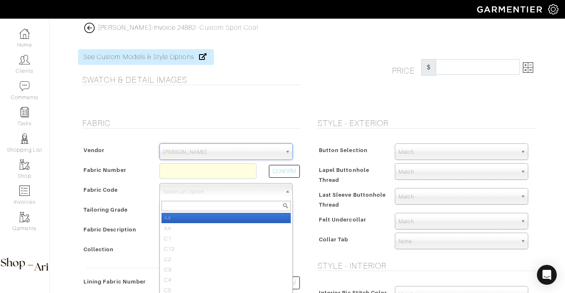
click at [195, 195] on span "Select an Option" at bounding box center [222, 191] width 119 height 17
click at [194, 181] on div at bounding box center [207, 173] width 109 height 20
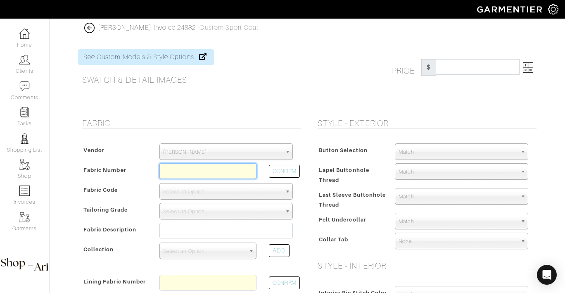
click at [196, 172] on input "text" at bounding box center [207, 171] width 97 height 16
paste input "L4-4072717"
type input "L4-4072717"
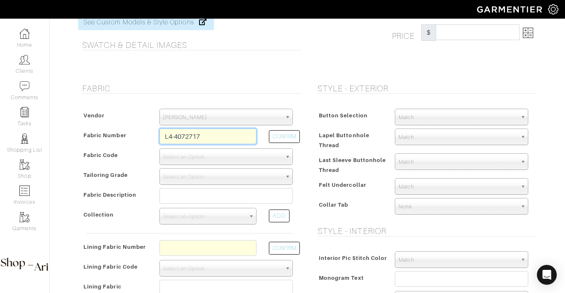
scroll to position [40, 0]
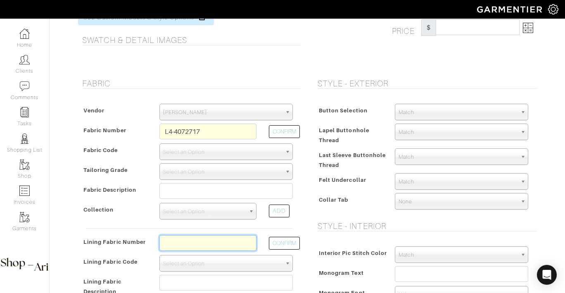
click at [197, 244] on input "text" at bounding box center [207, 243] width 97 height 16
paste input "L4-4072717"
type input "L4-4072717"
click at [291, 240] on button "CONFIRM" at bounding box center [284, 243] width 31 height 13
select select "6295"
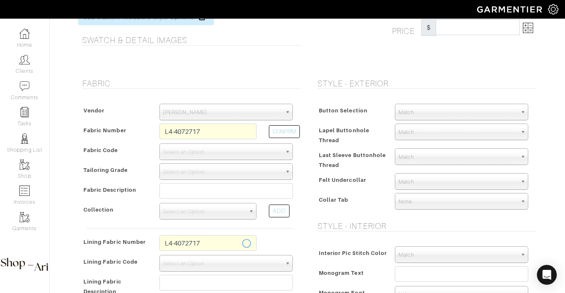
type input "Grey Meadow"
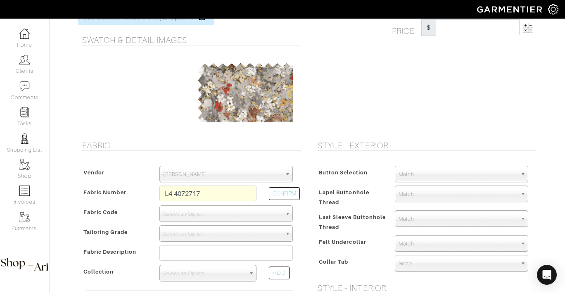
type input "50.00"
click at [203, 191] on input "L4-4072717" at bounding box center [207, 193] width 97 height 16
paste input "265125"
click at [276, 190] on button "CONFIRM" at bounding box center [284, 193] width 31 height 13
type input "XG6-50168515"
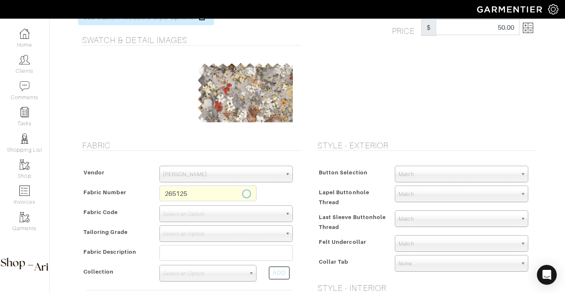
select select "1418"
type input "[PERSON_NAME] with [PERSON_NAME] - [GEOGRAPHIC_DATA] XIII"
select select
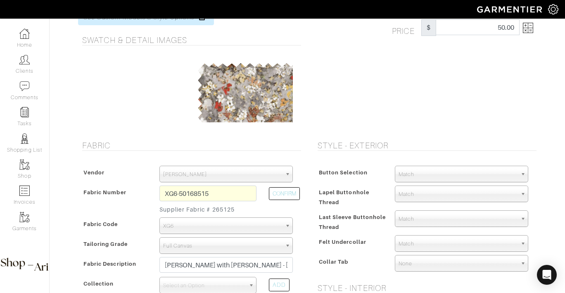
type input "2582.14"
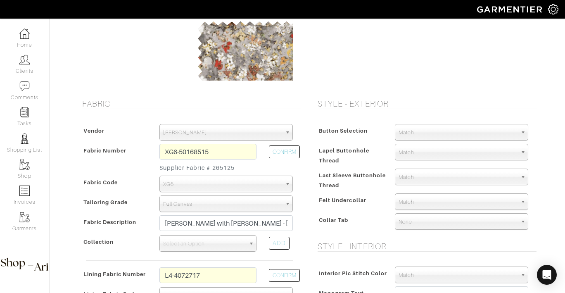
scroll to position [89, 0]
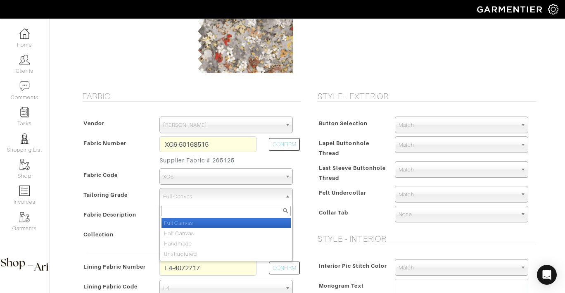
click at [209, 198] on span "Full Canvas" at bounding box center [222, 196] width 119 height 17
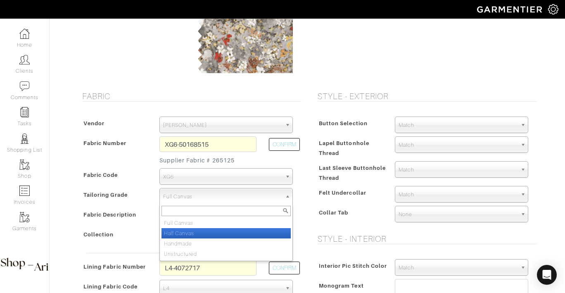
click at [205, 229] on li "Half Canvas" at bounding box center [226, 233] width 129 height 10
select select "8018"
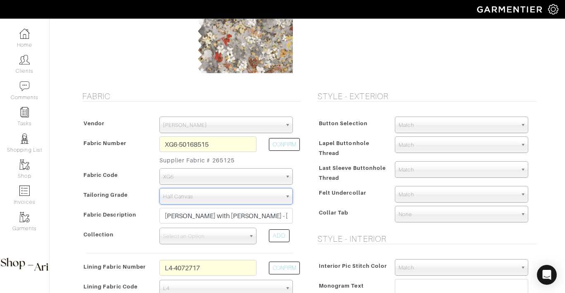
type input "2403.57"
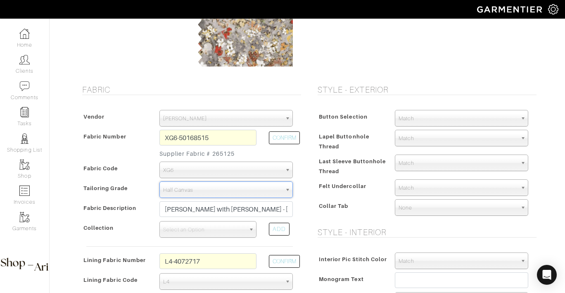
scroll to position [100, 0]
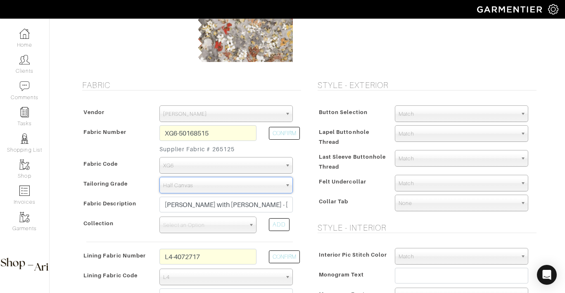
click at [240, 224] on span "Select an Option" at bounding box center [204, 225] width 82 height 17
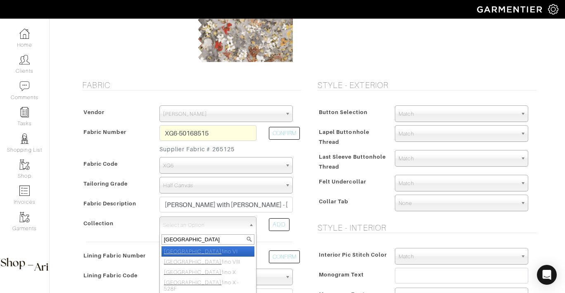
type input "porto"
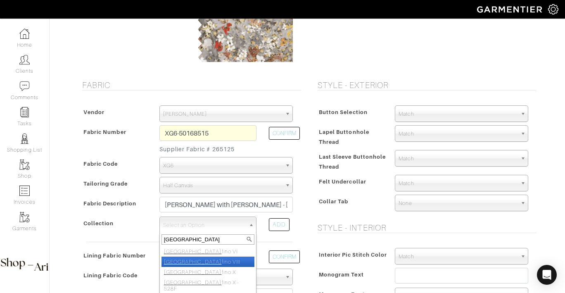
click at [202, 260] on li "Porto fino VIII" at bounding box center [208, 262] width 93 height 10
select select "461"
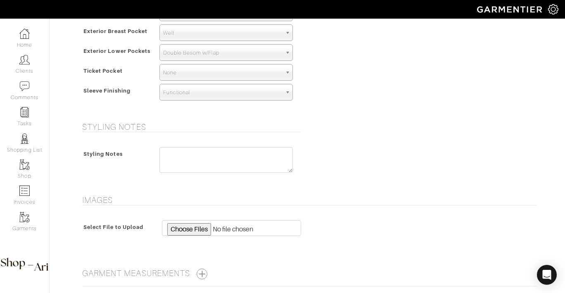
scroll to position [571, 0]
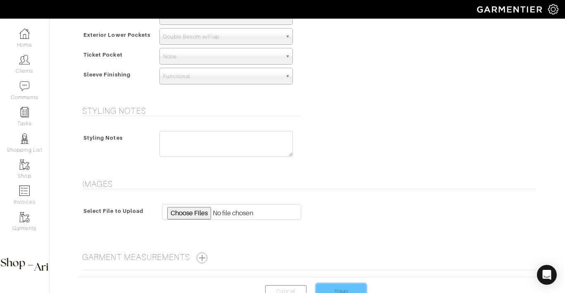
click at [331, 288] on input "Save" at bounding box center [341, 292] width 50 height 16
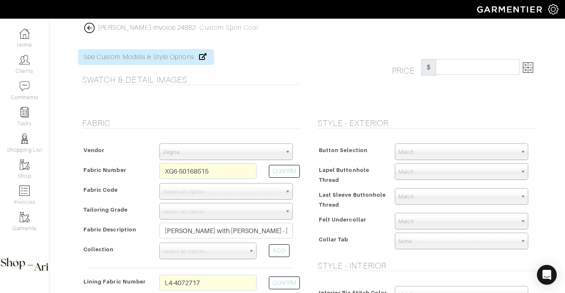
select select "74"
select select "1418"
select select "6295"
click at [177, 26] on link "Invoice 24882" at bounding box center [175, 27] width 43 height 7
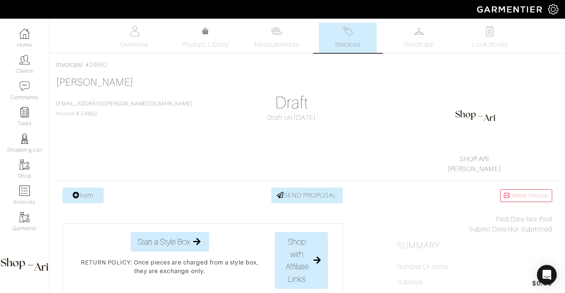
click at [352, 42] on span "Invoices" at bounding box center [347, 45] width 25 height 10
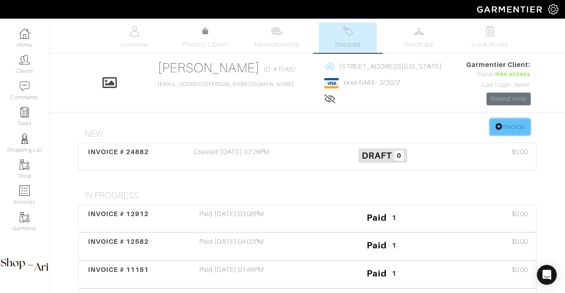
click at [498, 126] on icon at bounding box center [499, 126] width 7 height 7
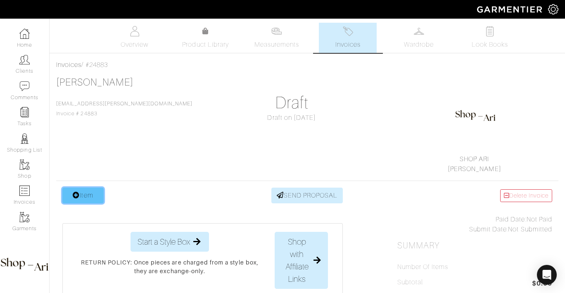
click at [91, 193] on link "Item" at bounding box center [82, 196] width 41 height 16
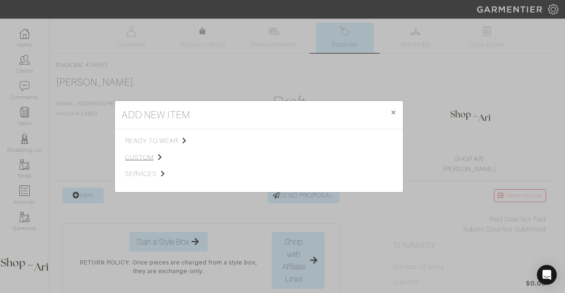
click at [138, 154] on span "custom" at bounding box center [166, 157] width 83 height 10
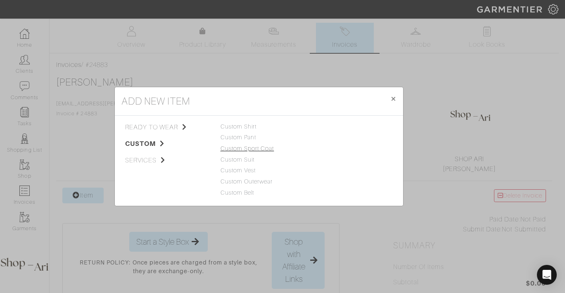
click at [249, 150] on link "Custom Sport Coat" at bounding box center [248, 148] width 54 height 7
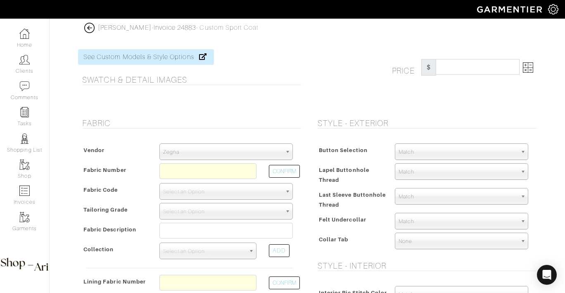
click at [230, 155] on span "Zegna" at bounding box center [222, 152] width 119 height 17
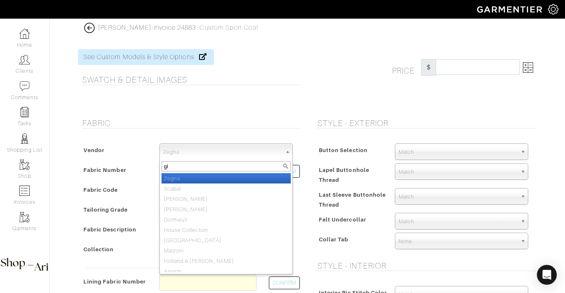
type input "gla"
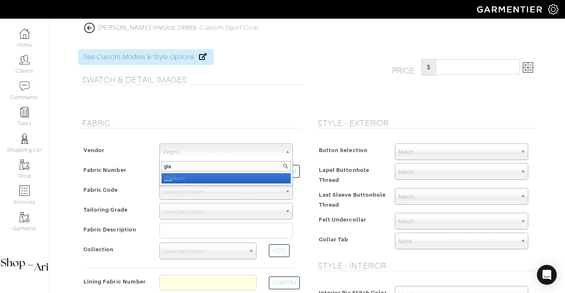
select select "74"
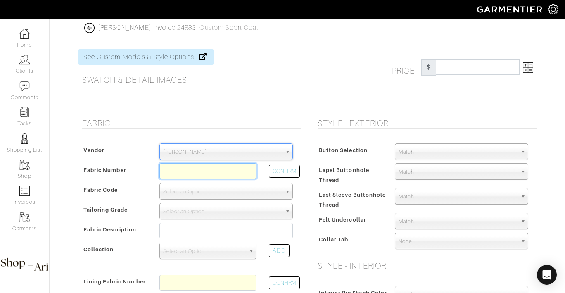
click at [226, 170] on input "text" at bounding box center [207, 171] width 97 height 16
paste input "https://app.garmentier.co/orders/24882"
type input "https://app.garmentier.co/orders/24882"
paste input "265125"
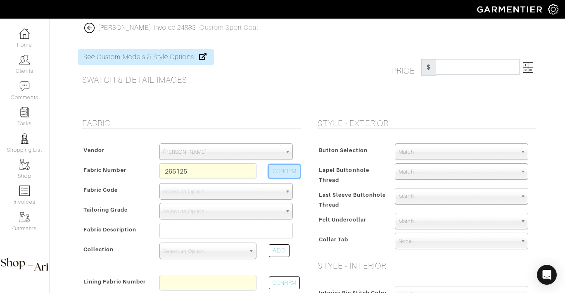
click at [284, 168] on button "CONFIRM" at bounding box center [284, 171] width 31 height 13
type input "XG6-50168515"
select select "1418"
type input "Tan Plaid with Brown W.P. - Portofino XIII"
select select
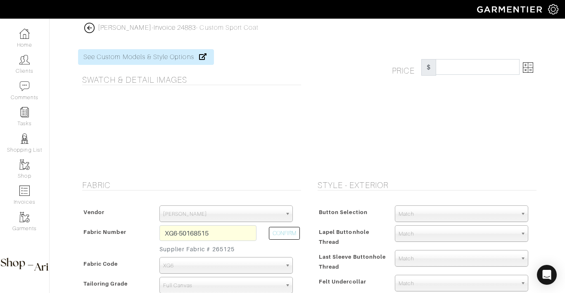
type input "2532.14"
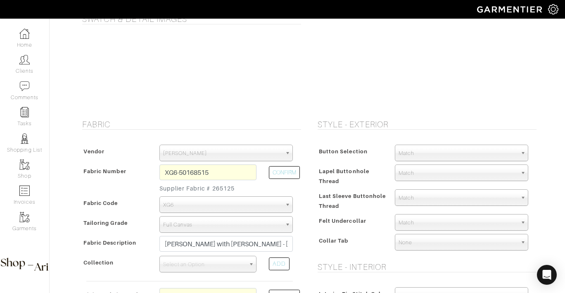
scroll to position [134, 0]
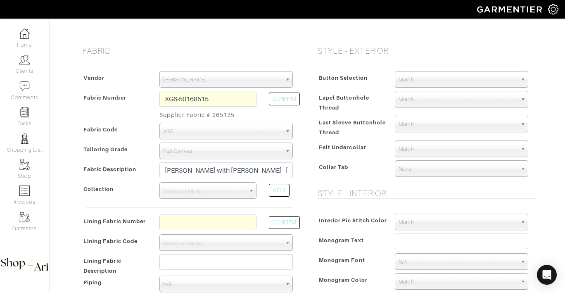
click at [223, 187] on span "Select an Option" at bounding box center [204, 191] width 82 height 17
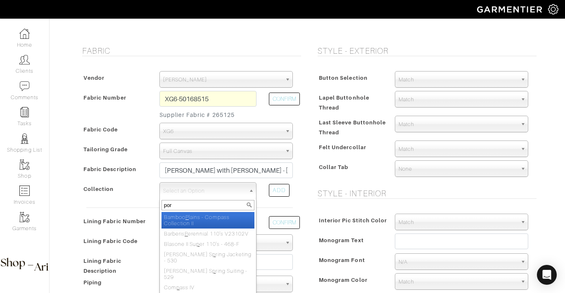
type input "port"
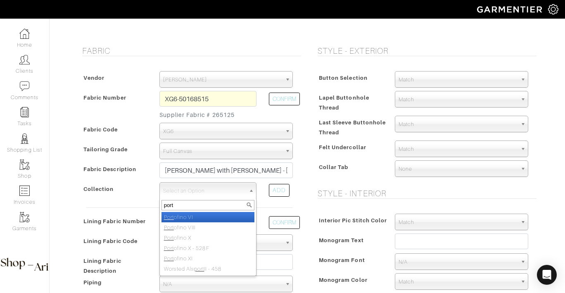
select select "460"
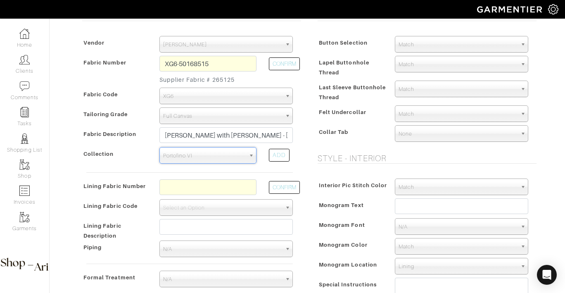
scroll to position [178, 0]
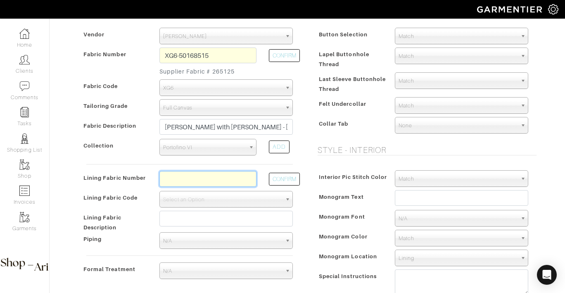
click at [210, 182] on input "text" at bounding box center [207, 179] width 97 height 16
paste input "L4-4072717"
type input "L4-4072717"
click at [285, 182] on button "CONFIRM" at bounding box center [284, 179] width 31 height 13
select select "6295"
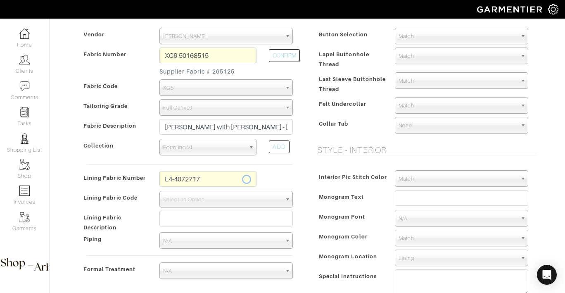
type input "Grey Meadow"
type input "2582.14"
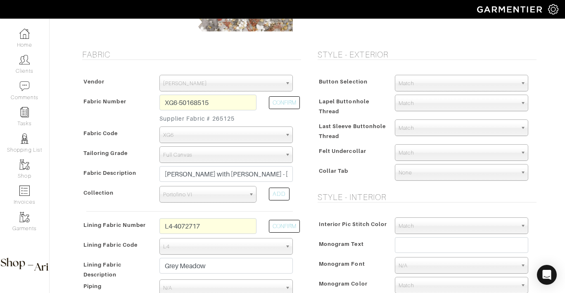
scroll to position [130, 0]
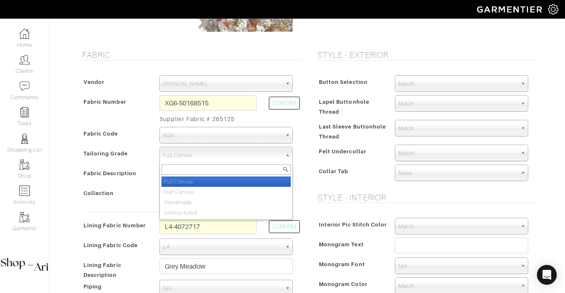
click at [215, 155] on span "Full Canvas" at bounding box center [222, 155] width 119 height 17
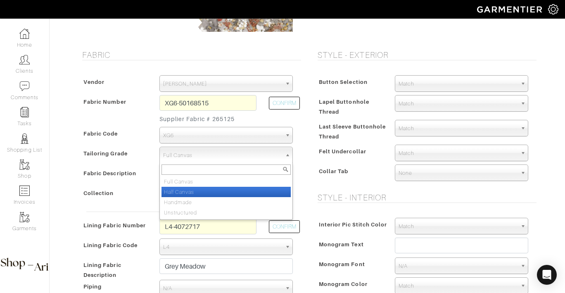
click at [199, 191] on li "Half Canvas" at bounding box center [226, 192] width 129 height 10
select select "8018"
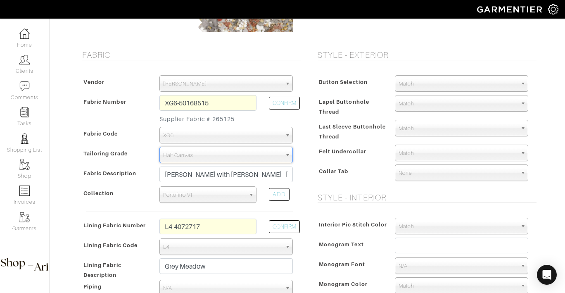
type input "2403.57"
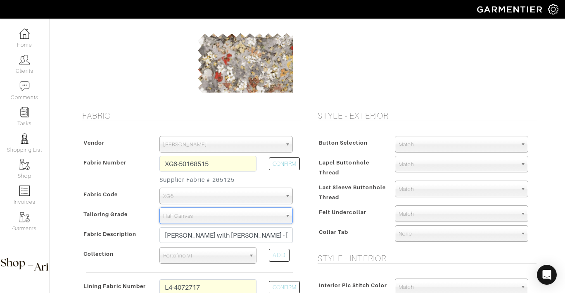
scroll to position [0, 0]
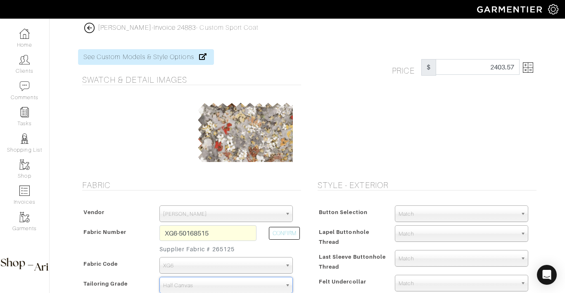
click at [526, 67] on img at bounding box center [528, 67] width 10 height 10
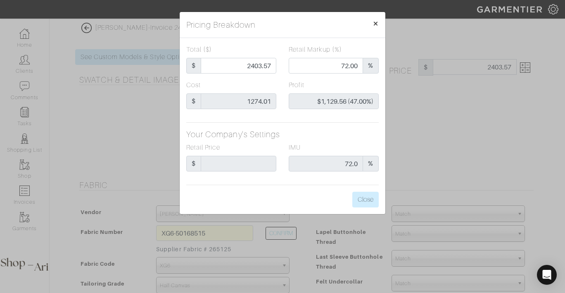
click at [371, 24] on button "×" at bounding box center [375, 23] width 19 height 23
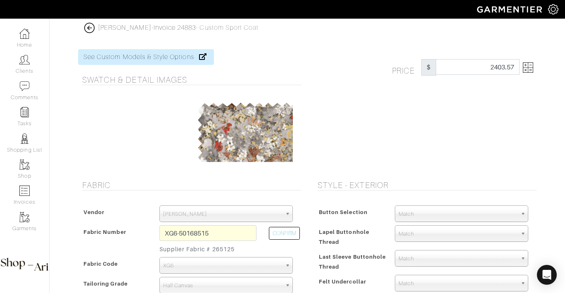
click at [367, 153] on div "Price $ 2403.57" at bounding box center [424, 109] width 235 height 121
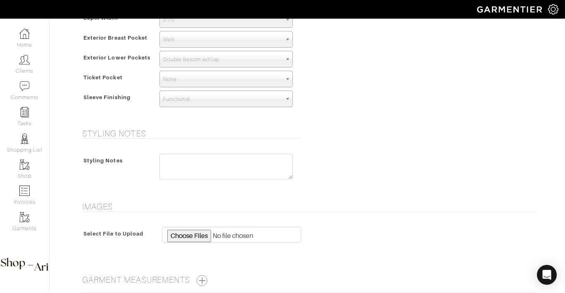
scroll to position [627, 0]
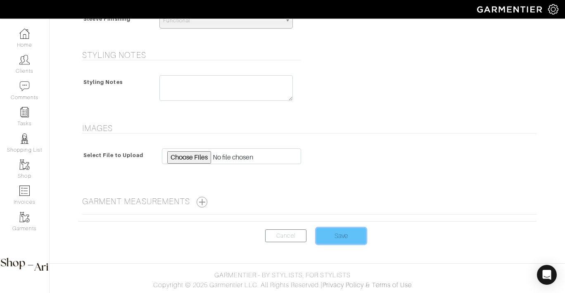
click at [351, 233] on input "Save" at bounding box center [341, 236] width 50 height 16
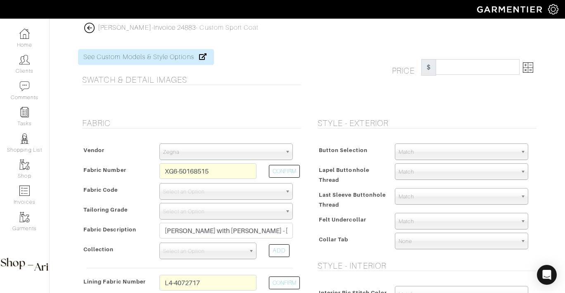
select select "74"
select select "1418"
select select "6295"
click at [159, 29] on link "Invoice 24883" at bounding box center [175, 27] width 43 height 7
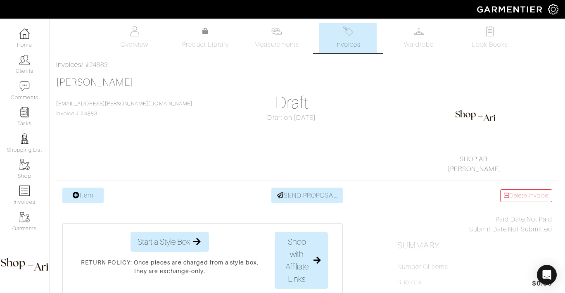
click at [352, 46] on span "Invoices" at bounding box center [347, 45] width 25 height 10
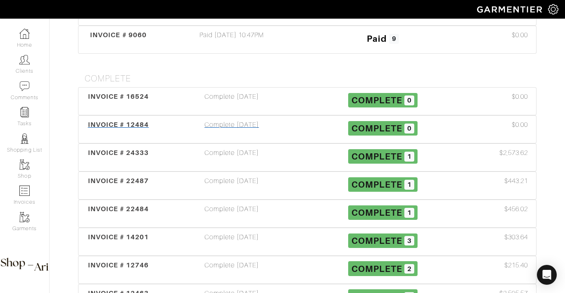
scroll to position [440, 0]
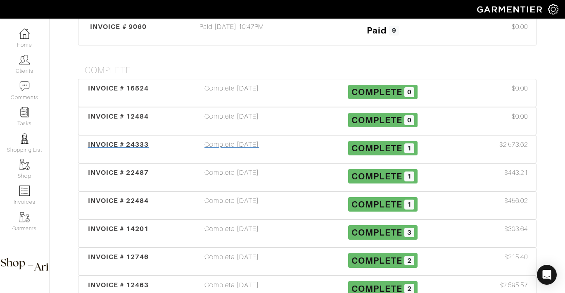
click at [292, 141] on div "Complete 09/12/25" at bounding box center [231, 149] width 151 height 19
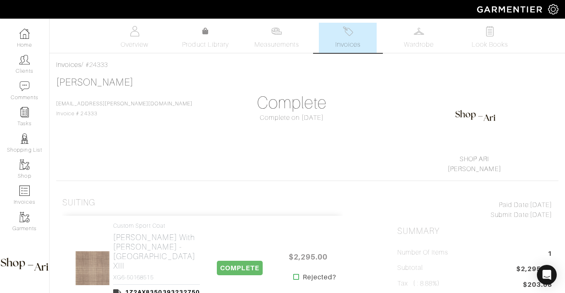
click at [358, 39] on link "Invoices" at bounding box center [348, 38] width 58 height 30
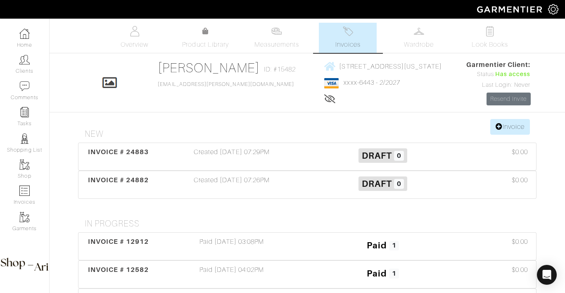
click at [545, 271] on icon "Open Intercom Messenger" at bounding box center [547, 274] width 10 height 11
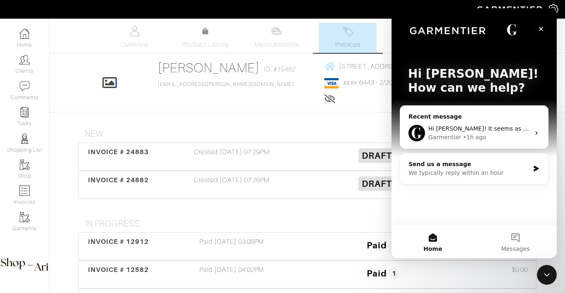
click at [544, 36] on div "Close" at bounding box center [541, 28] width 15 height 15
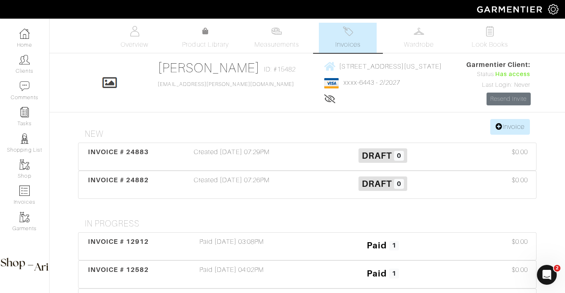
click at [351, 33] on img at bounding box center [348, 31] width 10 height 10
click at [252, 181] on div "Created 10/14/25 07:26PM" at bounding box center [231, 184] width 151 height 19
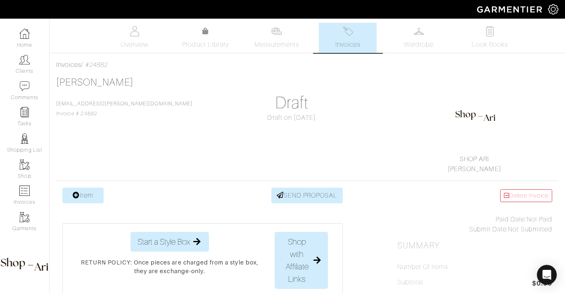
click at [83, 165] on div "Evan Fitzgerald Evan.p.fitzgerald@gmail.com Invoice # 24882 Draft Draft on 10/1…" at bounding box center [307, 124] width 502 height 97
click at [90, 190] on link "Item" at bounding box center [82, 196] width 41 height 16
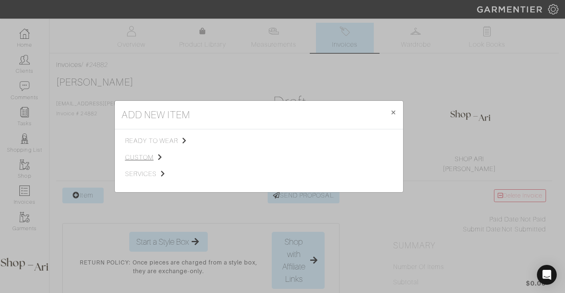
click at [150, 157] on span "custom" at bounding box center [166, 157] width 83 height 10
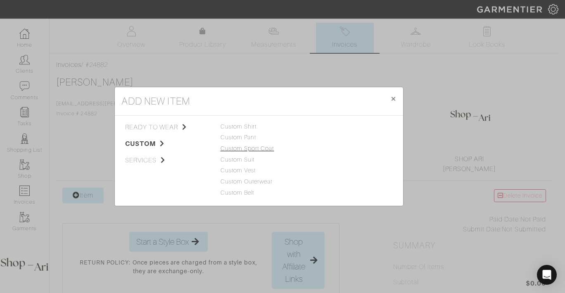
click at [253, 147] on link "Custom Sport Coat" at bounding box center [248, 148] width 54 height 7
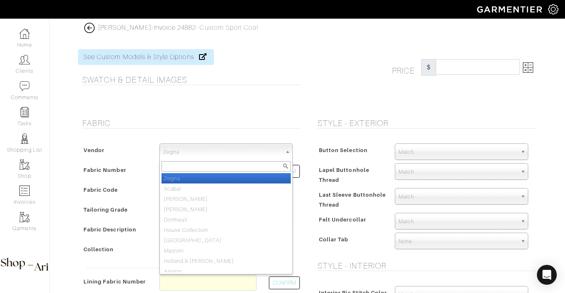
click at [234, 151] on span "Zegna" at bounding box center [222, 152] width 119 height 17
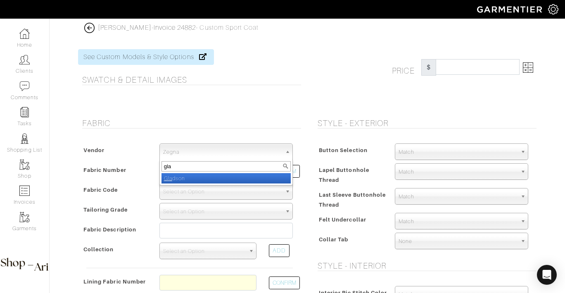
type input "glad"
select select "74"
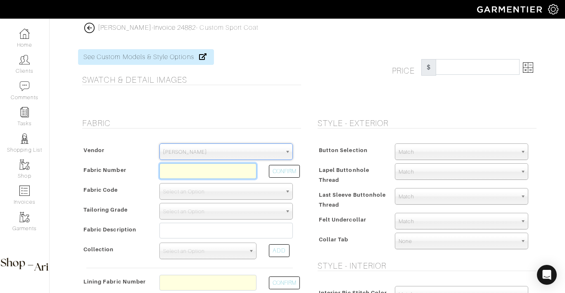
click at [209, 176] on input "text" at bounding box center [207, 171] width 97 height 16
paste input "265125"
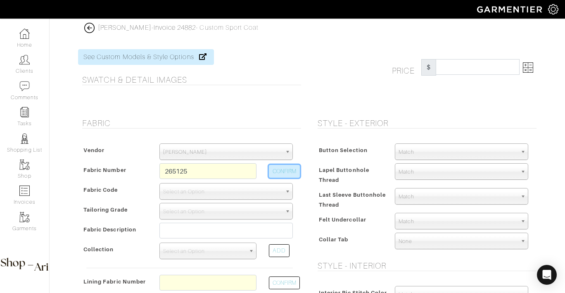
click at [282, 174] on button "CONFIRM" at bounding box center [284, 171] width 31 height 13
type input "XG6-50168515"
select select "1418"
type input "Tan Plaid with Brown W.P. - Portofino XIII"
select select
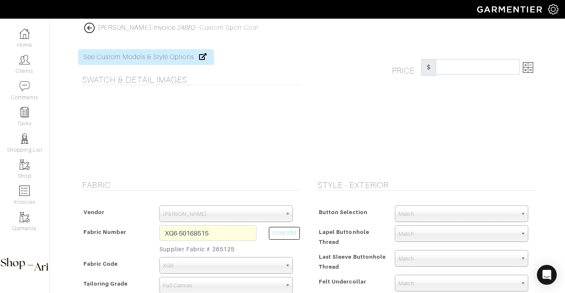
type input "2532.14"
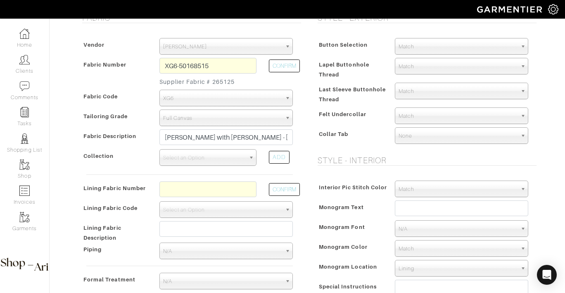
click at [206, 156] on span "Select an Option" at bounding box center [204, 158] width 82 height 17
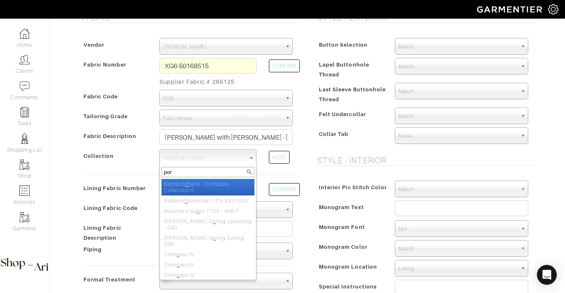
type input "port"
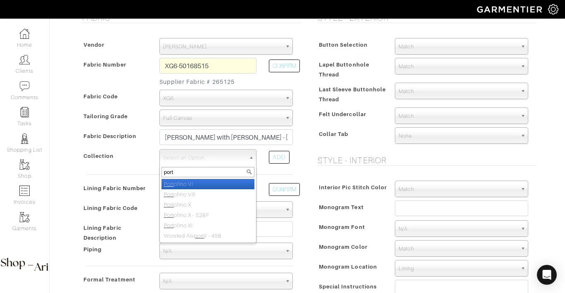
select select "460"
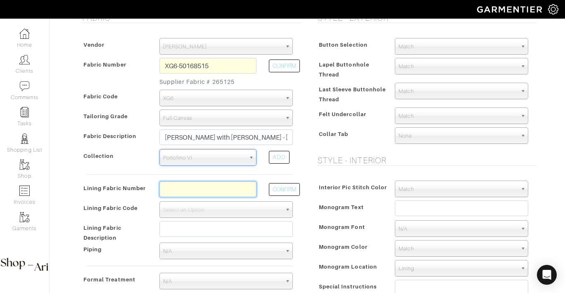
click at [183, 193] on input "text" at bounding box center [207, 189] width 97 height 16
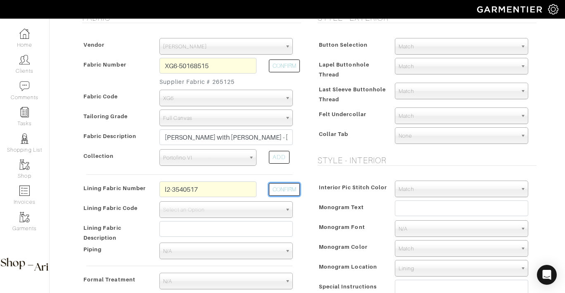
click at [280, 194] on button "CONFIRM" at bounding box center [284, 189] width 31 height 13
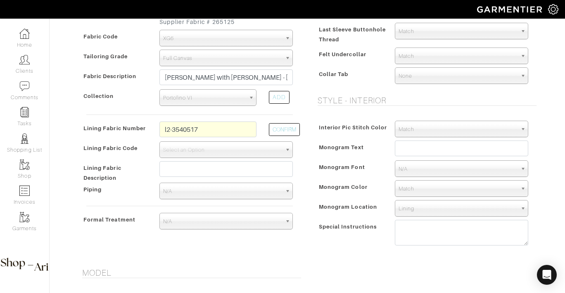
scroll to position [230, 0]
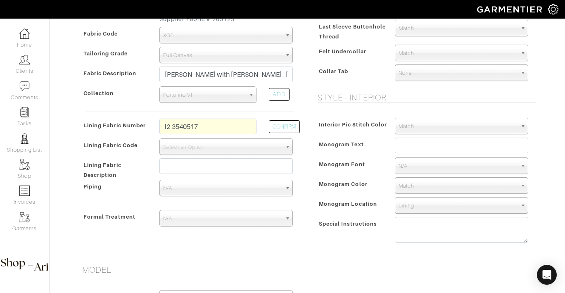
click at [219, 116] on div "Vendor Zegna Scabal Loro Piana Gladson Dormeuil House Collection London Marzoni…" at bounding box center [189, 102] width 223 height 271
click at [215, 127] on input "l2-3540517" at bounding box center [207, 127] width 97 height 16
paste input "L4-40727"
type input "L4-4072717"
click at [292, 128] on button "CONFIRM" at bounding box center [284, 126] width 31 height 13
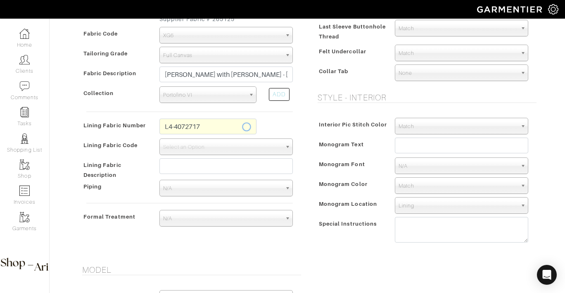
select select "6295"
type input "Grey Meadow"
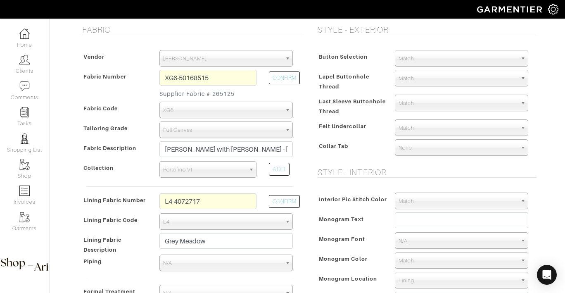
type input "2582.14"
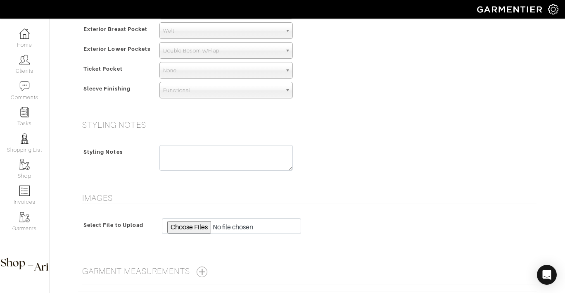
scroll to position [627, 0]
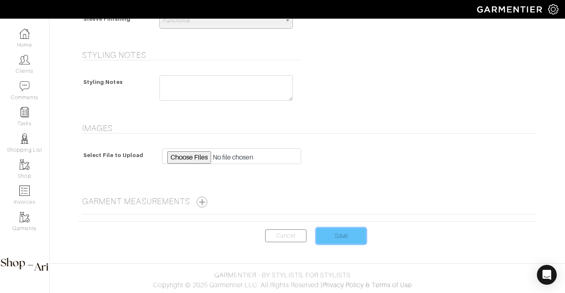
click at [343, 238] on input "Save" at bounding box center [341, 236] width 50 height 16
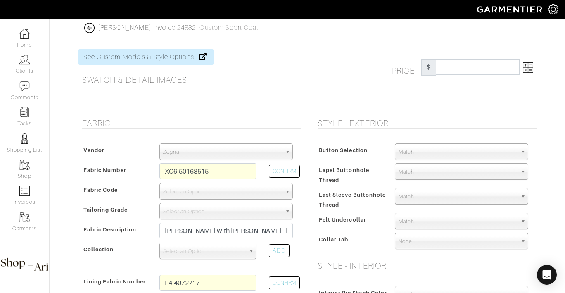
select select "74"
select select "1418"
select select "6295"
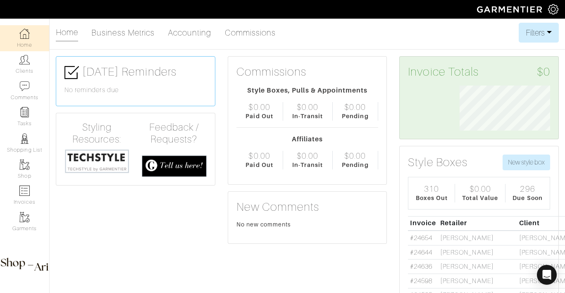
scroll to position [45, 103]
drag, startPoint x: 32, startPoint y: 76, endPoint x: 31, endPoint y: 71, distance: 5.1
click at [32, 76] on link "Clients" at bounding box center [24, 64] width 49 height 26
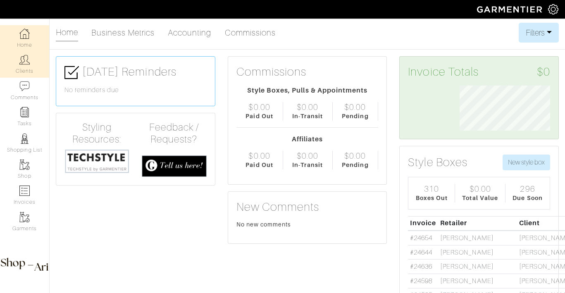
click at [31, 71] on link "Clients" at bounding box center [24, 64] width 49 height 26
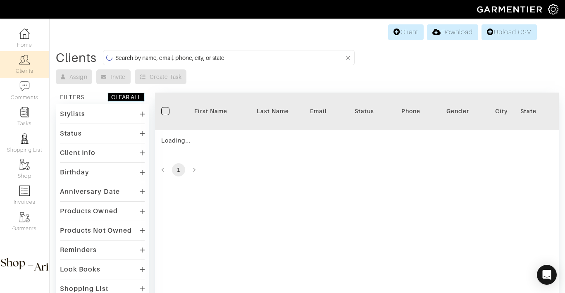
click at [165, 59] on input at bounding box center [229, 57] width 229 height 10
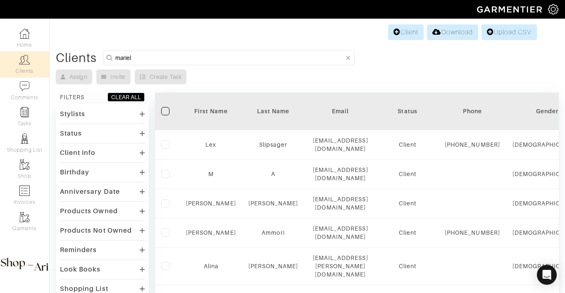
type input "mariel"
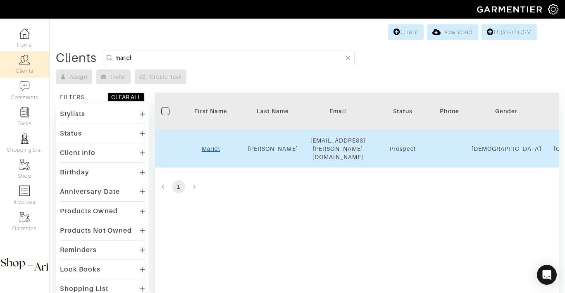
click at [214, 145] on link "Mariel" at bounding box center [211, 148] width 18 height 7
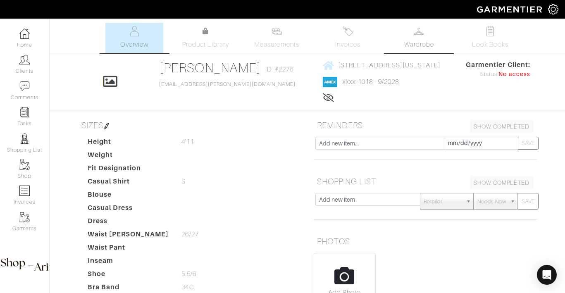
click at [404, 36] on link "Wardrobe" at bounding box center [419, 38] width 58 height 30
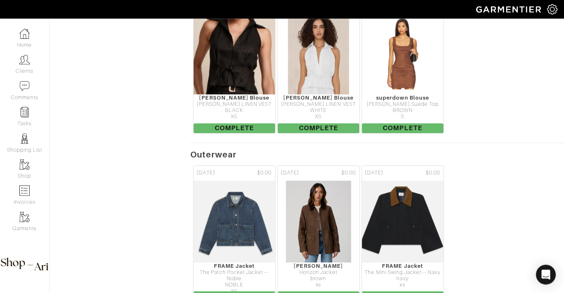
scroll to position [2293, 0]
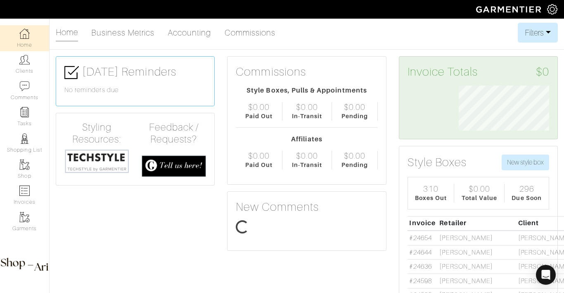
scroll to position [45, 103]
click at [13, 69] on link "Clients" at bounding box center [24, 64] width 49 height 26
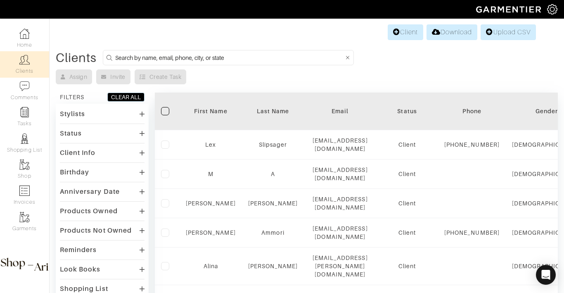
click at [245, 56] on input at bounding box center [229, 57] width 229 height 10
type input "nilam"
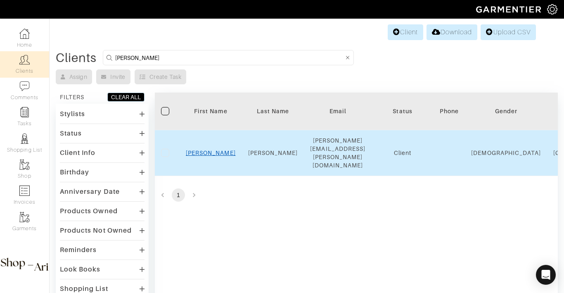
click at [212, 150] on link "Nilam" at bounding box center [211, 153] width 50 height 7
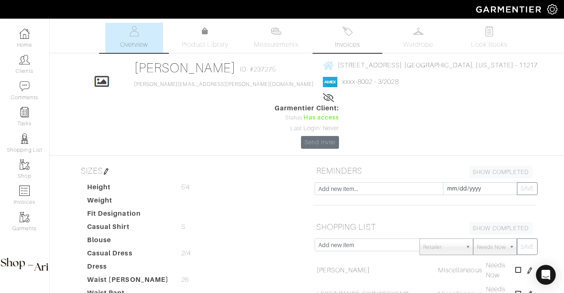
click at [369, 37] on link "Invoices" at bounding box center [348, 38] width 58 height 30
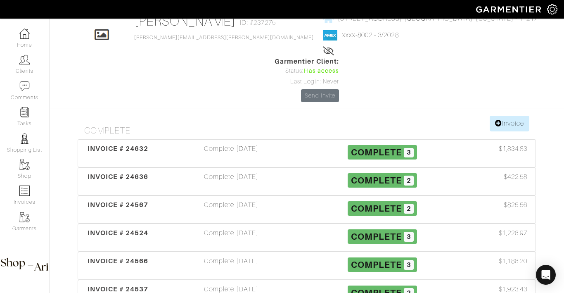
scroll to position [62, 0]
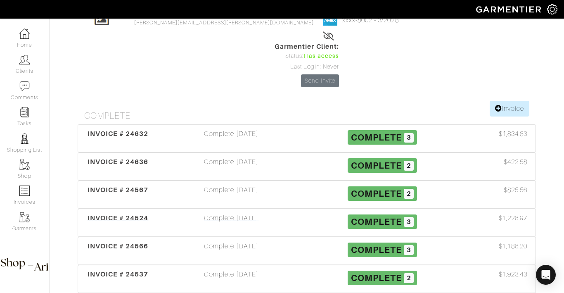
click at [231, 213] on div "Complete 09/29/25" at bounding box center [231, 222] width 151 height 19
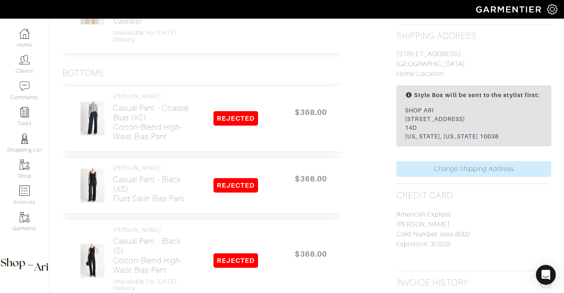
scroll to position [681, 0]
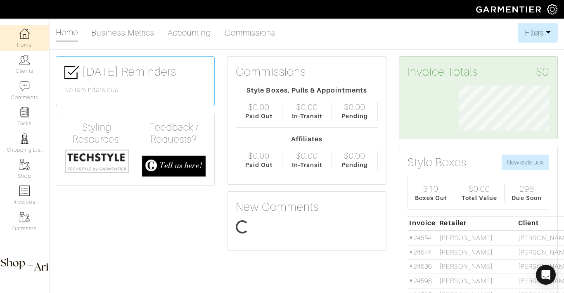
scroll to position [45, 103]
click at [15, 75] on link "Clients" at bounding box center [24, 64] width 49 height 26
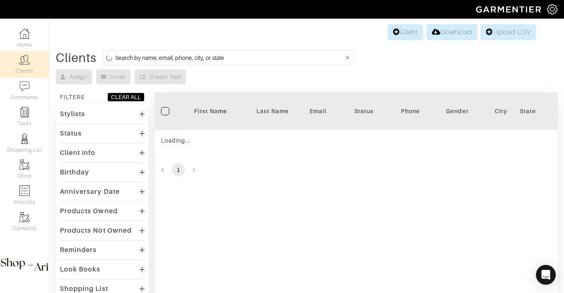
click at [293, 59] on input at bounding box center [229, 57] width 229 height 10
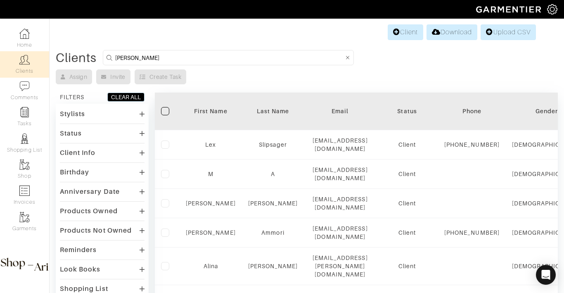
type input "nilam"
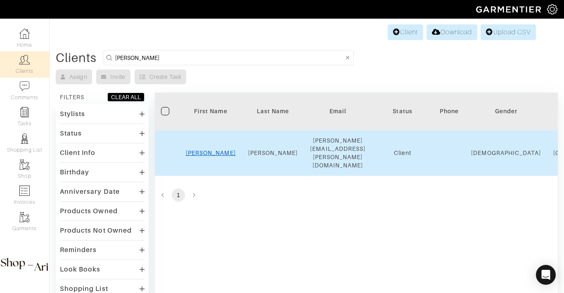
click at [211, 150] on link "Nilam" at bounding box center [211, 153] width 50 height 7
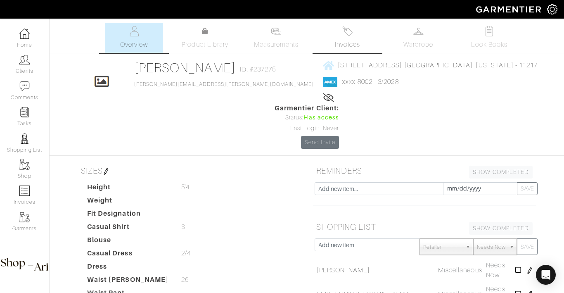
click at [352, 30] on img at bounding box center [347, 31] width 10 height 10
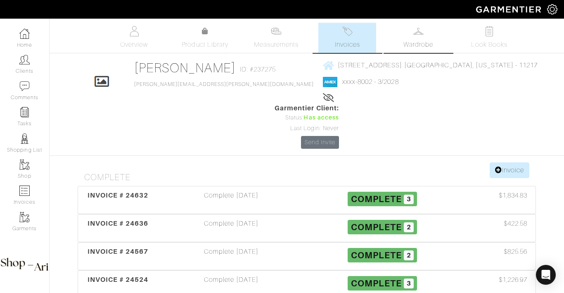
click at [404, 41] on span "Wardrobe" at bounding box center [419, 45] width 30 height 10
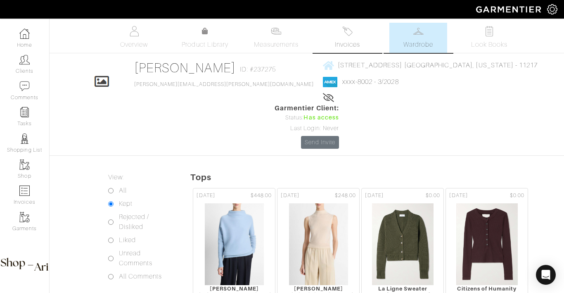
click at [342, 41] on span "Invoices" at bounding box center [347, 45] width 25 height 10
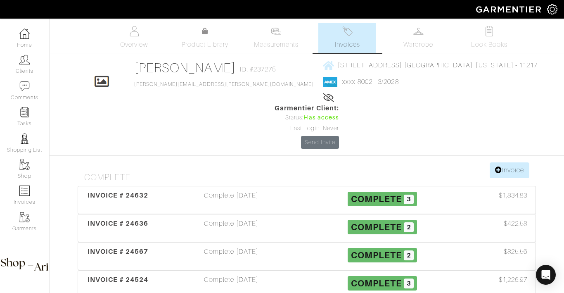
click at [405, 41] on span "Wardrobe" at bounding box center [419, 45] width 30 height 10
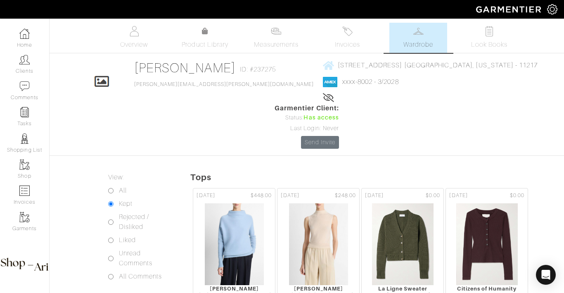
click at [126, 212] on label "Rejected / Disliked" at bounding box center [144, 222] width 51 height 20
click at [114, 219] on input "Rejected / Disliked" at bounding box center [110, 221] width 5 height 5
radio input "true"
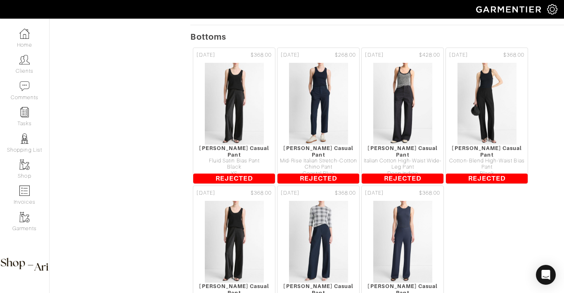
scroll to position [860, 0]
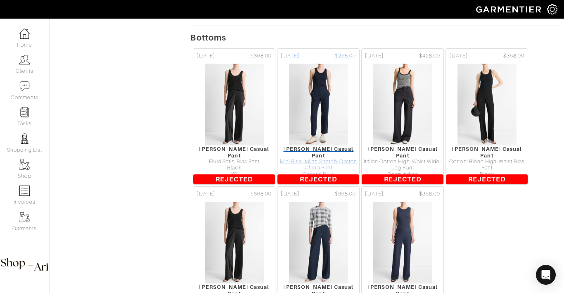
click at [336, 91] on img at bounding box center [318, 104] width 59 height 83
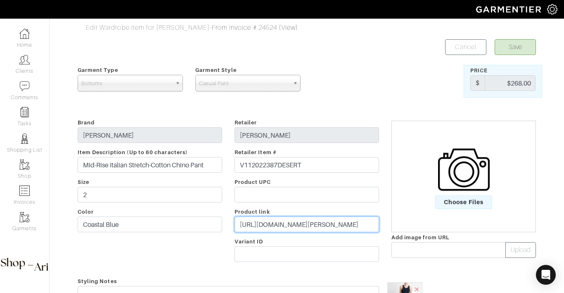
click at [336, 223] on input "https://www.vince.com/product/mid-rise-italian-stretch-cotton-chino-pant-V11202…" at bounding box center [307, 224] width 145 height 16
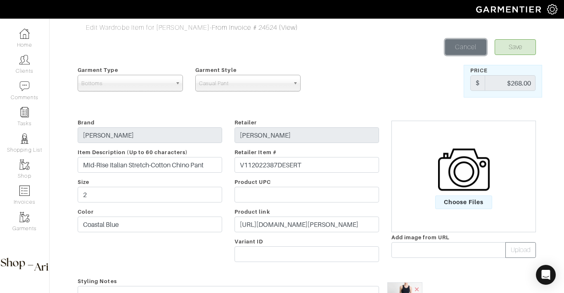
click at [465, 49] on link "Cancel" at bounding box center [465, 47] width 41 height 16
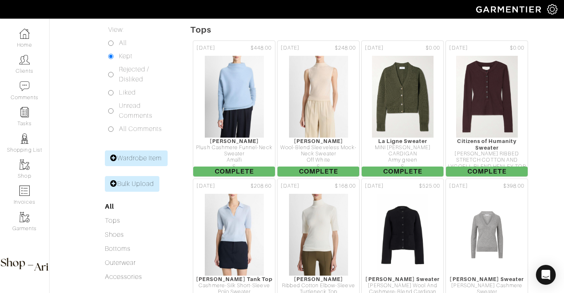
scroll to position [106, 0]
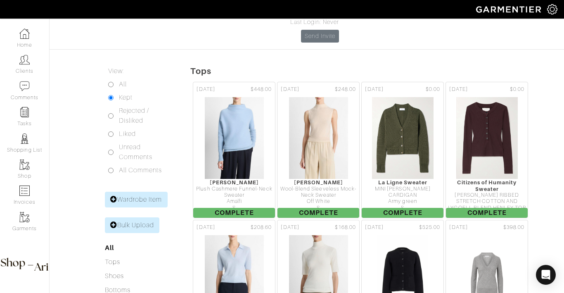
click at [136, 106] on label "Rejected / Disliked" at bounding box center [144, 116] width 51 height 20
click at [114, 113] on input "Rejected / Disliked" at bounding box center [110, 115] width 5 height 5
radio input "true"
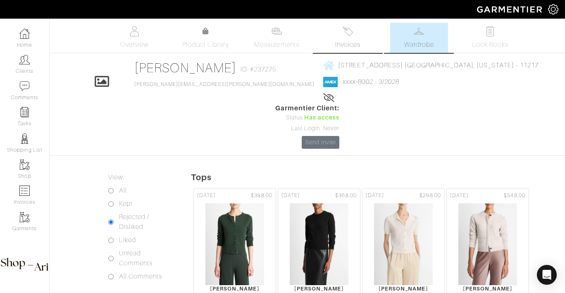
click at [363, 41] on link "Invoices" at bounding box center [348, 38] width 58 height 30
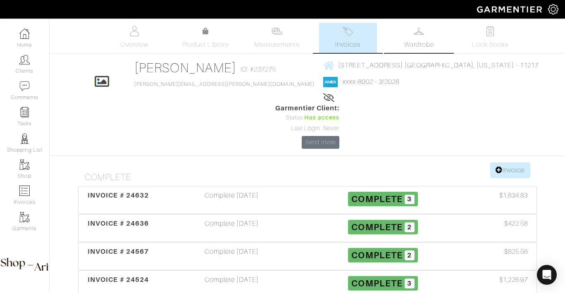
drag, startPoint x: 382, startPoint y: 48, endPoint x: 392, endPoint y: 43, distance: 11.5
click at [383, 48] on ul "Overview Product Library Measurements Invoices Wardrobe Look Books" at bounding box center [307, 38] width 437 height 30
click at [409, 36] on link "Wardrobe" at bounding box center [419, 38] width 58 height 30
click at [333, 43] on link "Invoices" at bounding box center [348, 38] width 58 height 30
click at [278, 40] on span "Measurements" at bounding box center [276, 45] width 45 height 10
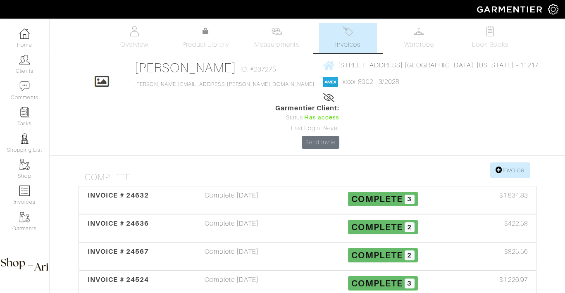
click at [337, 33] on link "Invoices" at bounding box center [348, 38] width 58 height 30
click at [345, 33] on img at bounding box center [347, 31] width 10 height 10
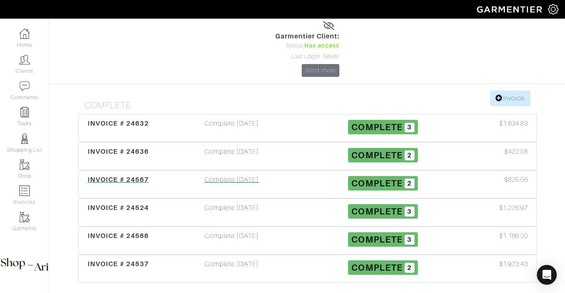
scroll to position [78, 0]
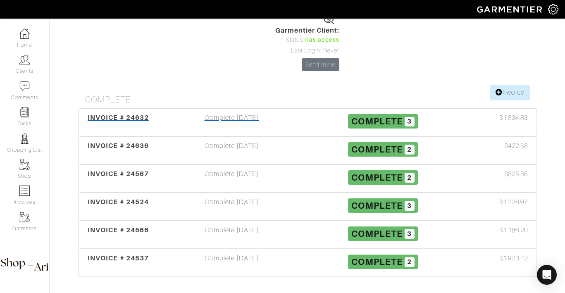
click at [245, 113] on div "Complete 09/30/25" at bounding box center [231, 122] width 151 height 19
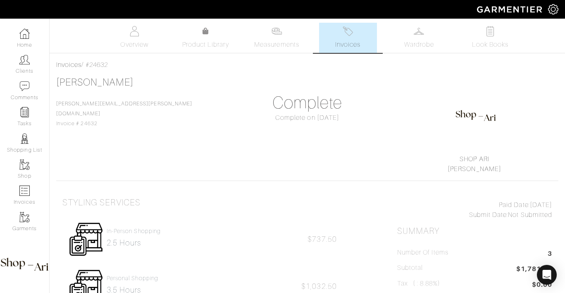
click at [330, 42] on link "Invoices" at bounding box center [348, 38] width 58 height 30
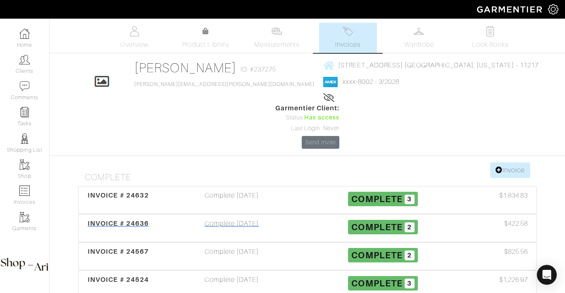
click at [270, 219] on div "Complete 09/29/25" at bounding box center [231, 228] width 151 height 19
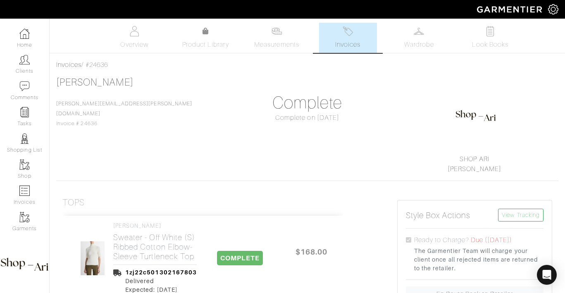
click at [341, 40] on span "Invoices" at bounding box center [347, 45] width 25 height 10
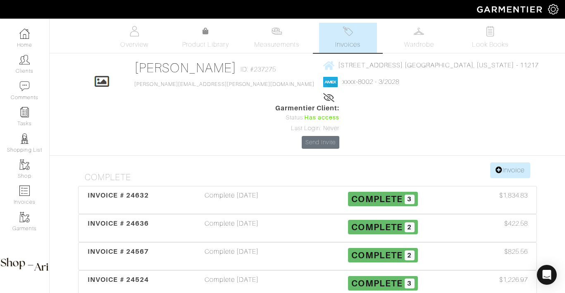
click at [344, 35] on img at bounding box center [347, 31] width 10 height 10
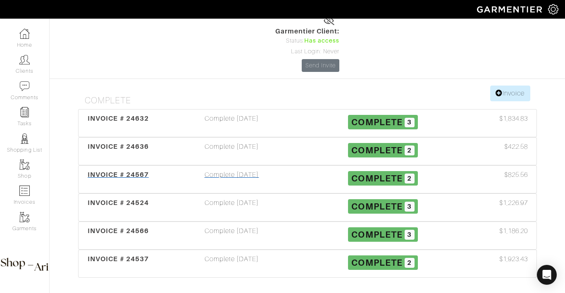
scroll to position [78, 0]
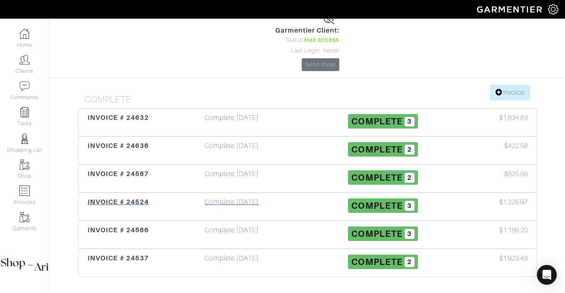
click at [256, 197] on div "Complete 09/29/25" at bounding box center [231, 206] width 151 height 19
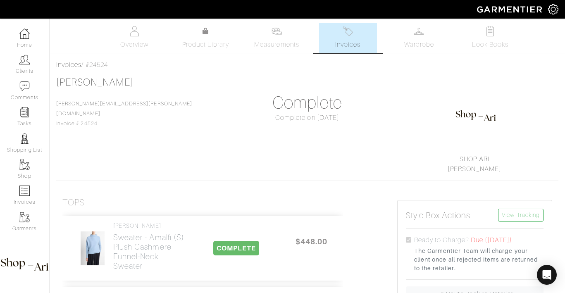
click at [344, 42] on span "Invoices" at bounding box center [347, 45] width 25 height 10
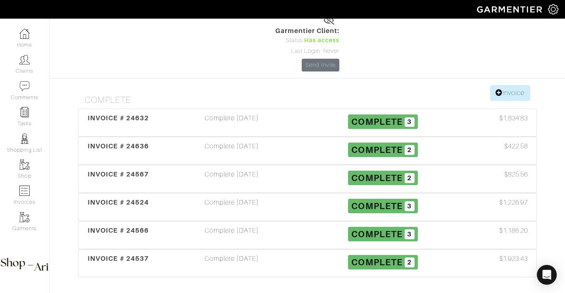
scroll to position [77, 0]
click at [236, 197] on div "Complete 09/29/25" at bounding box center [231, 206] width 151 height 19
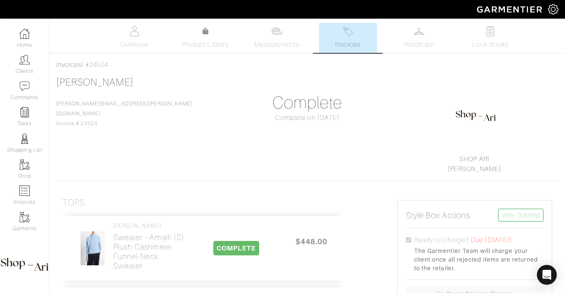
click at [373, 140] on div "Nilam Perpich Nilam.perpich@bms.com Invoice # 24524 Complete Complete on 10/14/…" at bounding box center [307, 124] width 502 height 97
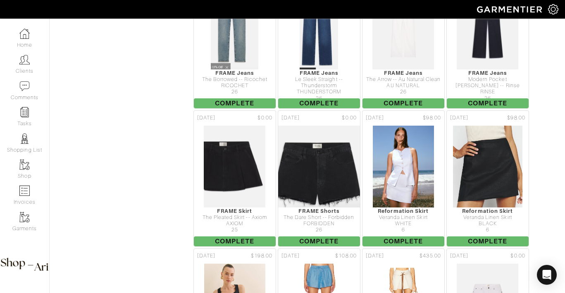
scroll to position [699, 0]
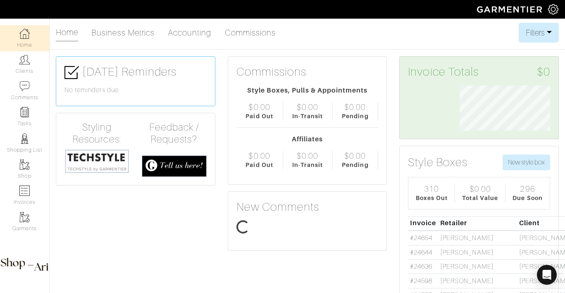
scroll to position [45, 103]
click at [23, 54] on link "Clients" at bounding box center [24, 64] width 49 height 26
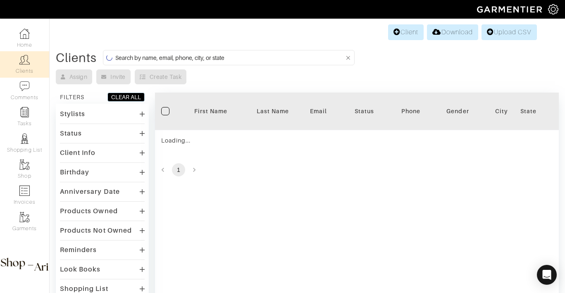
click at [209, 61] on input at bounding box center [229, 57] width 229 height 10
click at [259, 59] on input "evan fitz" at bounding box center [229, 57] width 229 height 10
type input "evan fitzgerald"
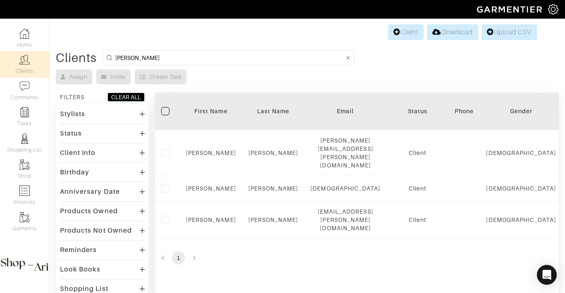
click at [253, 63] on form "evan fitzgerald" at bounding box center [229, 57] width 252 height 15
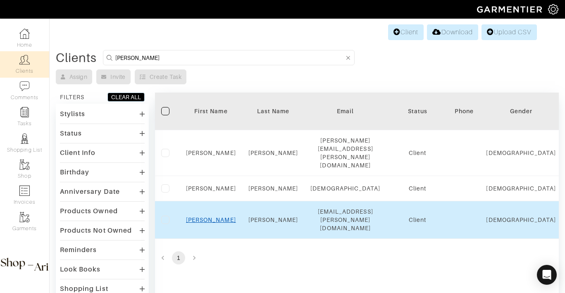
click at [209, 216] on link "Evan" at bounding box center [211, 219] width 50 height 7
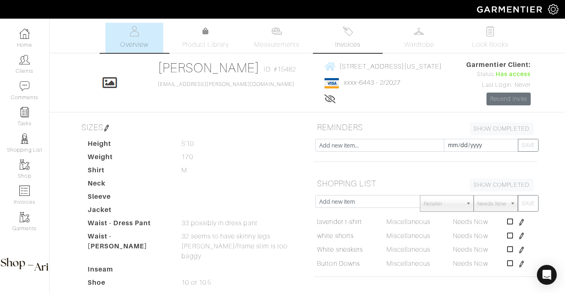
click at [352, 52] on link "Invoices" at bounding box center [348, 38] width 58 height 30
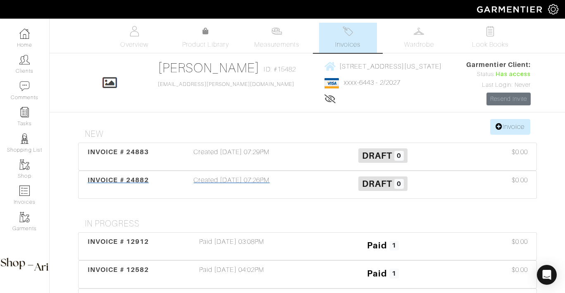
click at [246, 178] on div "Created [DATE] 07:26PM" at bounding box center [231, 184] width 151 height 19
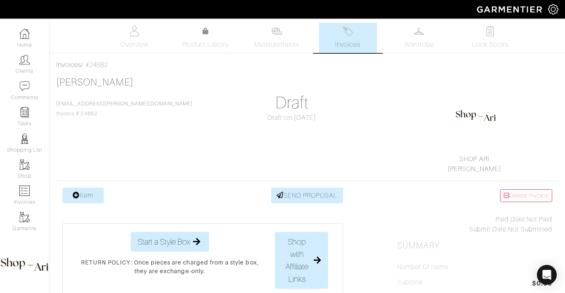
click at [337, 37] on link "Invoices" at bounding box center [348, 38] width 58 height 30
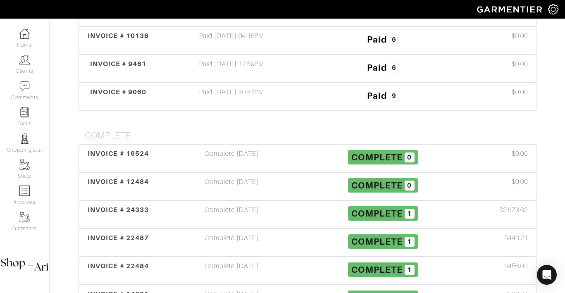
scroll to position [375, 0]
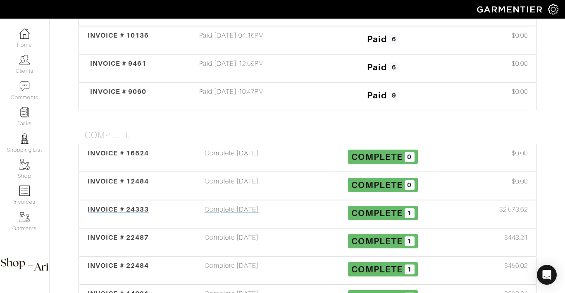
click at [242, 212] on div "Complete [DATE]" at bounding box center [231, 213] width 151 height 19
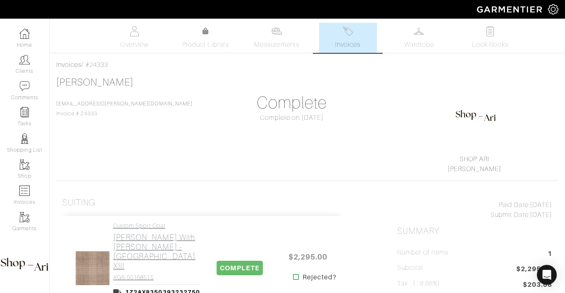
click at [174, 249] on h2 "[PERSON_NAME] with [PERSON_NAME] - [GEOGRAPHIC_DATA] XIII" at bounding box center [156, 252] width 87 height 38
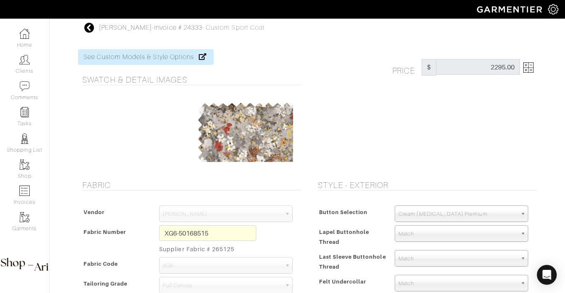
click at [232, 247] on small "Supplier Fabric # 265125" at bounding box center [207, 249] width 97 height 9
copy small "265125"
click at [228, 250] on small "Supplier Fabric # 265125" at bounding box center [207, 249] width 97 height 9
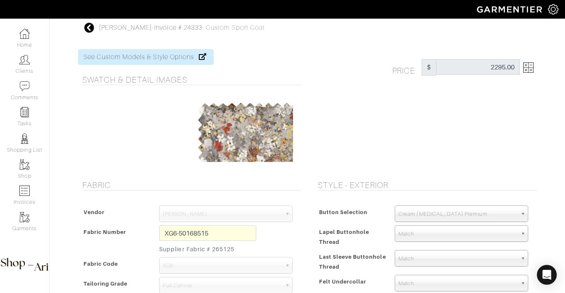
copy small "265125"
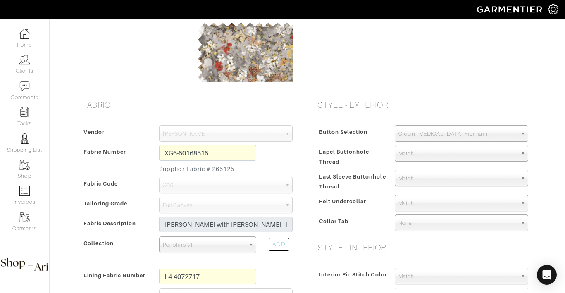
scroll to position [228, 0]
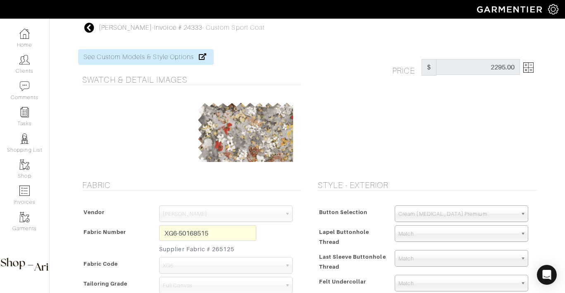
click at [93, 29] on icon at bounding box center [89, 28] width 10 height 10
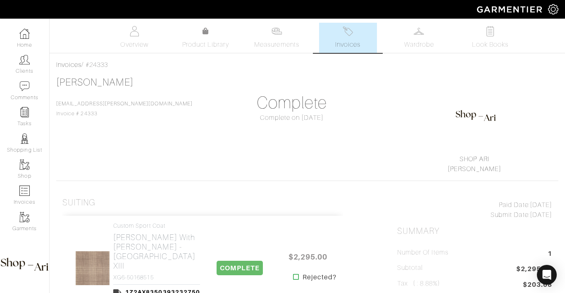
scroll to position [2, 0]
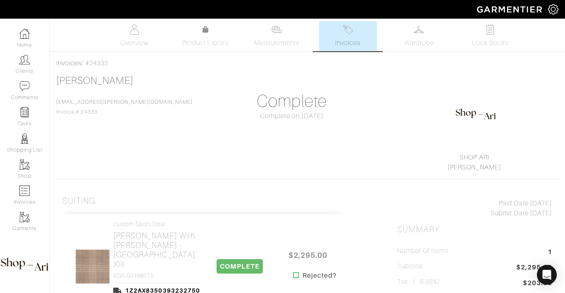
click at [348, 38] on span "Invoices" at bounding box center [347, 43] width 25 height 10
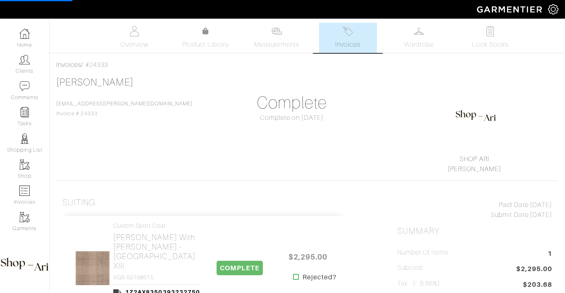
click at [350, 36] on img at bounding box center [347, 31] width 10 height 10
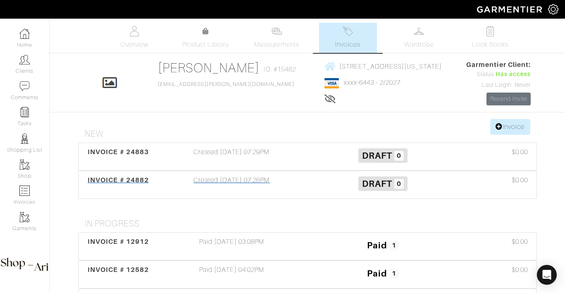
click at [212, 181] on div "Created [DATE] 07:26PM" at bounding box center [231, 184] width 151 height 19
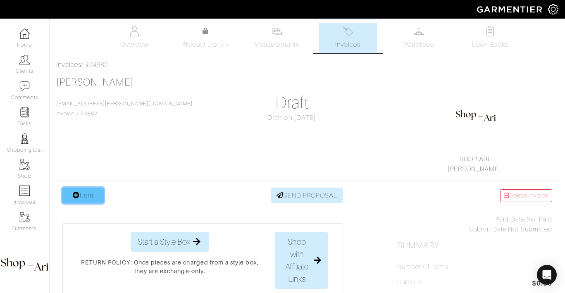
click at [90, 190] on link "Item" at bounding box center [82, 196] width 41 height 16
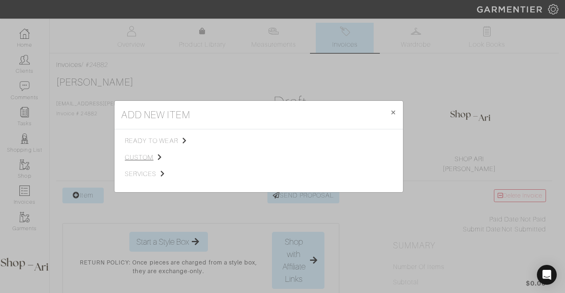
click at [145, 158] on span "custom" at bounding box center [166, 157] width 83 height 10
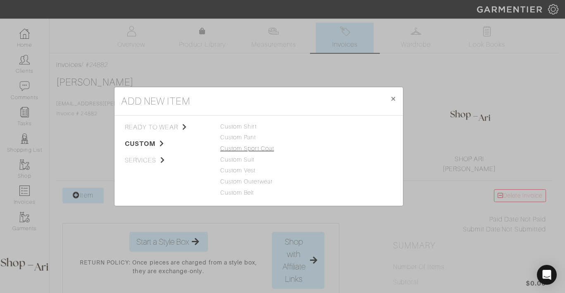
click at [254, 147] on link "Custom Sport Coat" at bounding box center [247, 148] width 54 height 7
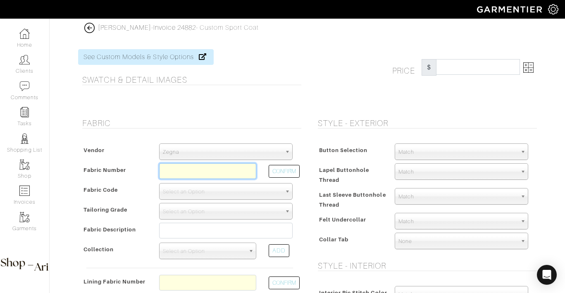
click at [188, 171] on input "text" at bounding box center [207, 171] width 97 height 16
paste input "265125"
type input "265125"
click at [208, 145] on span "Zegna" at bounding box center [222, 152] width 119 height 17
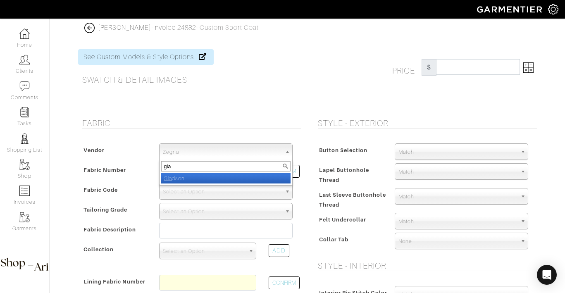
type input "glad"
select select "74"
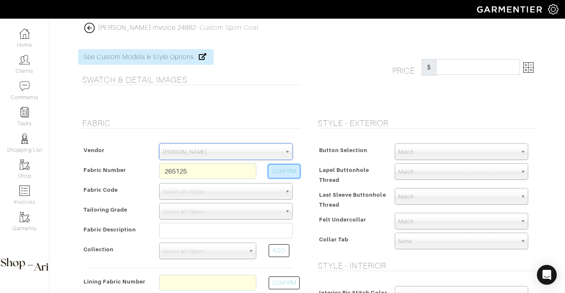
click at [281, 170] on button "CONFIRM" at bounding box center [284, 171] width 31 height 13
type input "XG6-50168515"
select select "1418"
type input "[PERSON_NAME] with [PERSON_NAME] - [GEOGRAPHIC_DATA] XIII"
select select
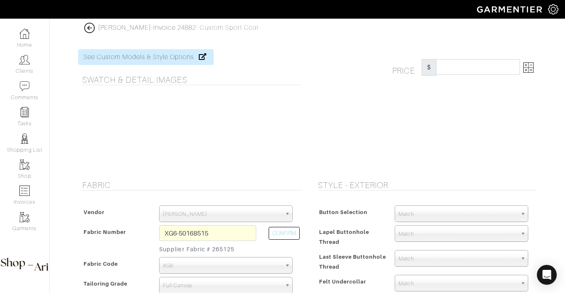
type input "2532.14"
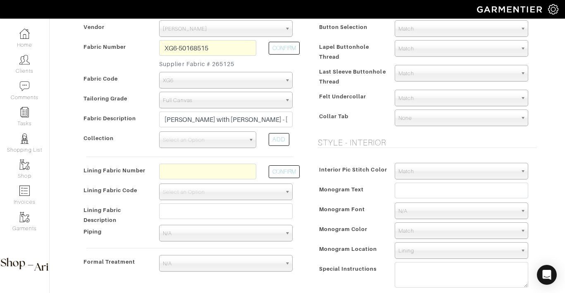
scroll to position [185, 0]
click at [212, 144] on span "Select an Option" at bounding box center [204, 139] width 82 height 17
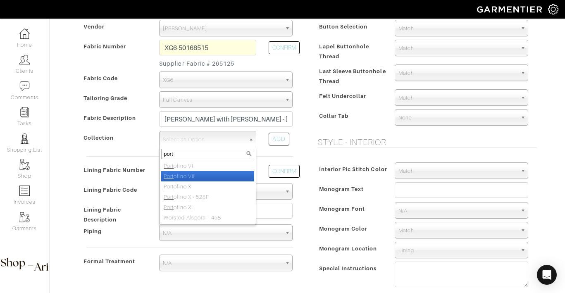
type input "port"
click at [174, 174] on li "Port ofino VIII" at bounding box center [207, 176] width 93 height 10
select select "461"
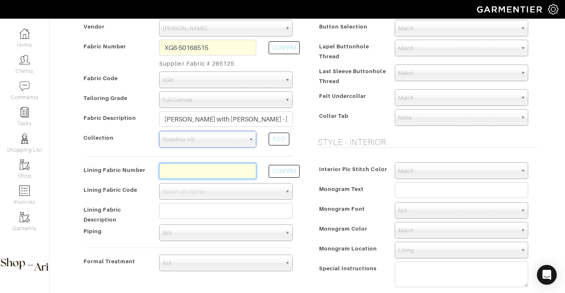
click at [192, 167] on input "text" at bounding box center [207, 171] width 97 height 16
paste input "L4-4072717"
type input "L4-4072717"
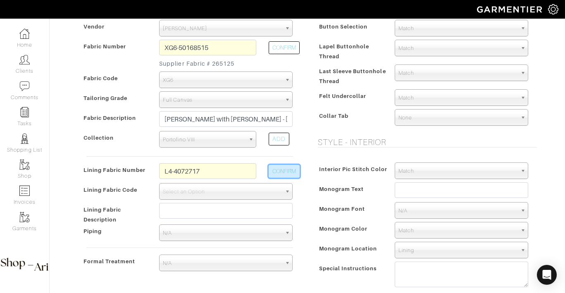
click at [274, 173] on button "CONFIRM" at bounding box center [284, 171] width 31 height 13
select select "6295"
type input "Grey Meadow"
type input "2582.14"
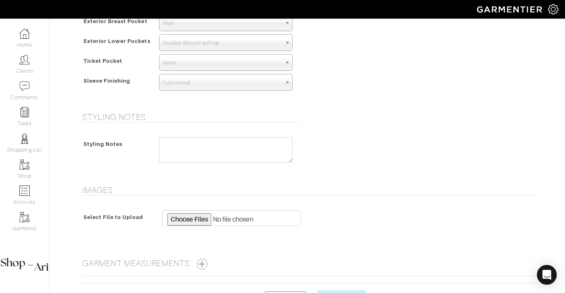
scroll to position [627, 0]
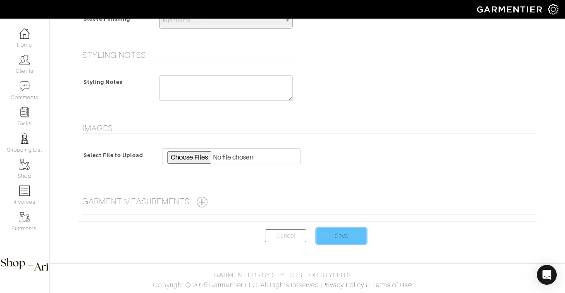
click at [332, 232] on input "Save" at bounding box center [341, 236] width 50 height 16
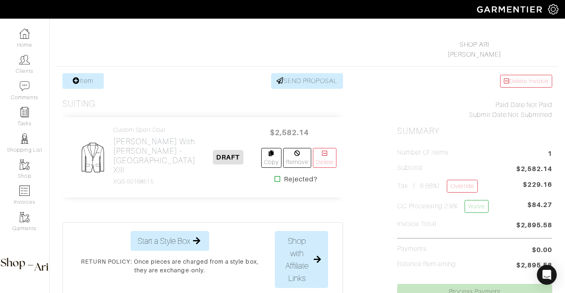
scroll to position [111, 0]
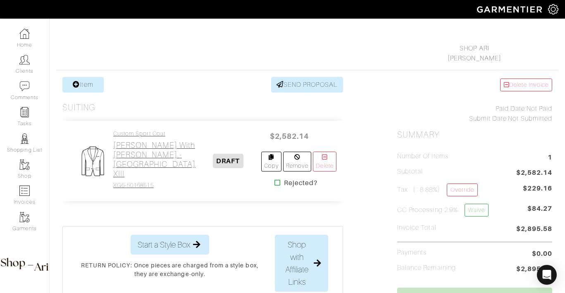
click at [117, 178] on h2 "[PERSON_NAME] with [PERSON_NAME] - [GEOGRAPHIC_DATA] XIII" at bounding box center [154, 159] width 82 height 38
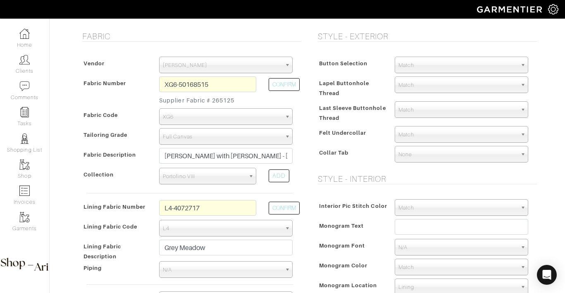
scroll to position [168, 0]
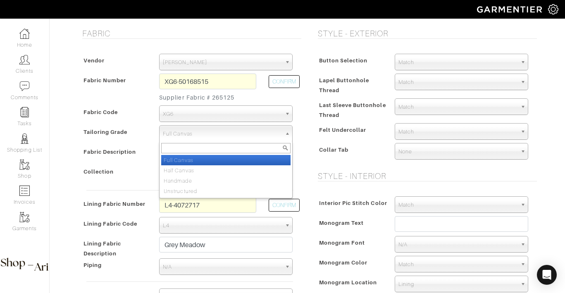
click at [204, 132] on span "Full Canvas" at bounding box center [222, 134] width 119 height 17
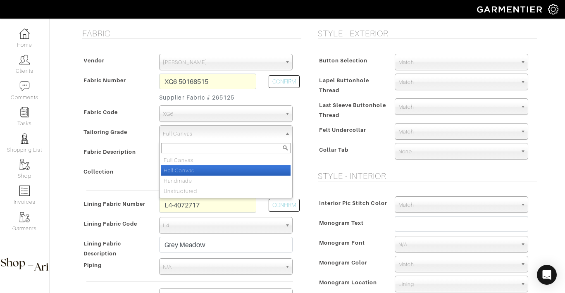
click at [192, 166] on li "Half Canvas" at bounding box center [225, 170] width 129 height 10
select select "8018"
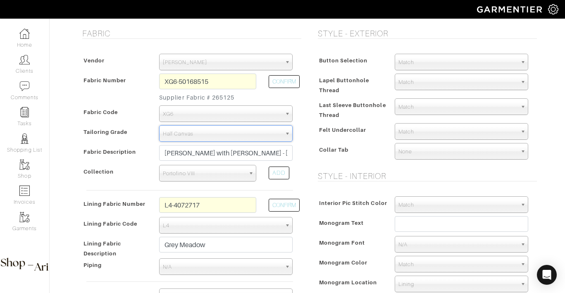
type input "2449.85"
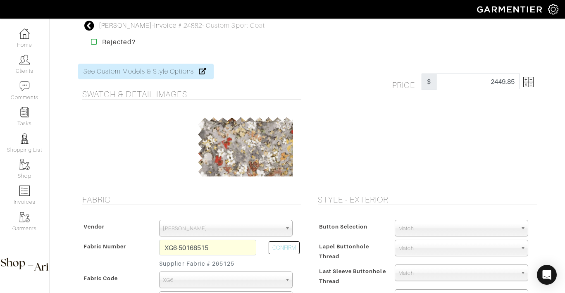
scroll to position [0, 0]
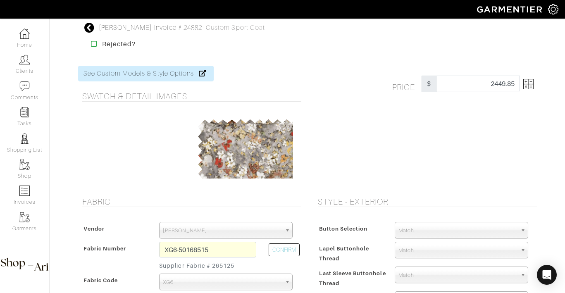
click at [525, 86] on img at bounding box center [528, 84] width 10 height 10
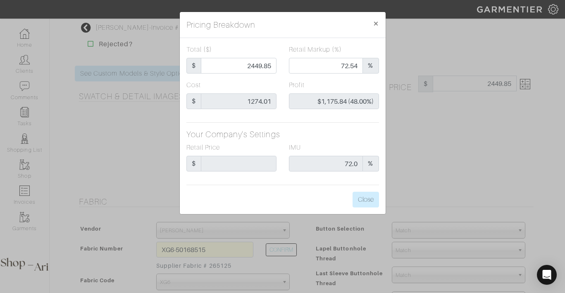
click at [287, 110] on div "Cost $ 1274.01 Profit $1,175.84 (48.00%)" at bounding box center [282, 98] width 205 height 36
click at [448, 146] on div "Pricing Breakdown × Total ($) $ 2449.85 Retail Markup (%) 72.54 % Cost $ 1274.0…" at bounding box center [282, 146] width 565 height 293
